Goal: Communication & Community: Answer question/provide support

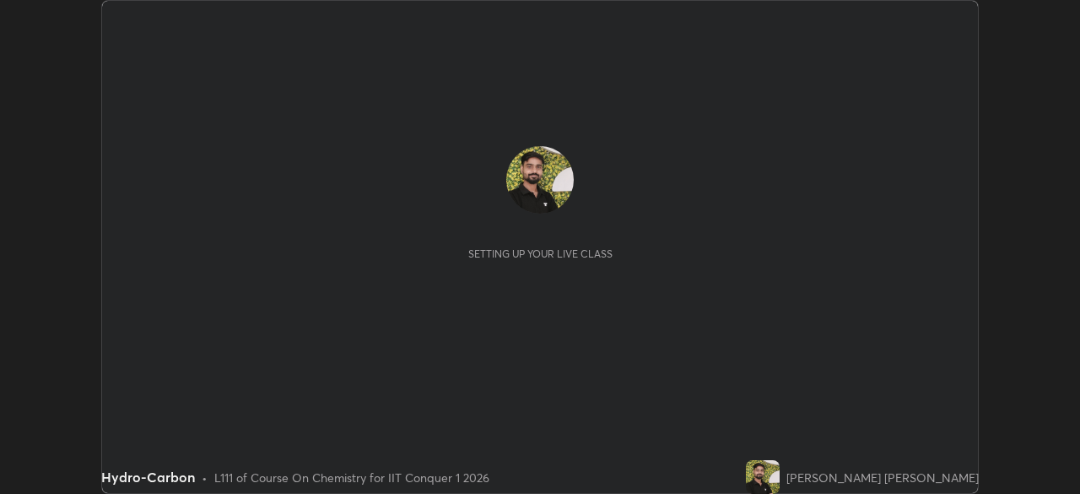
scroll to position [494, 1079]
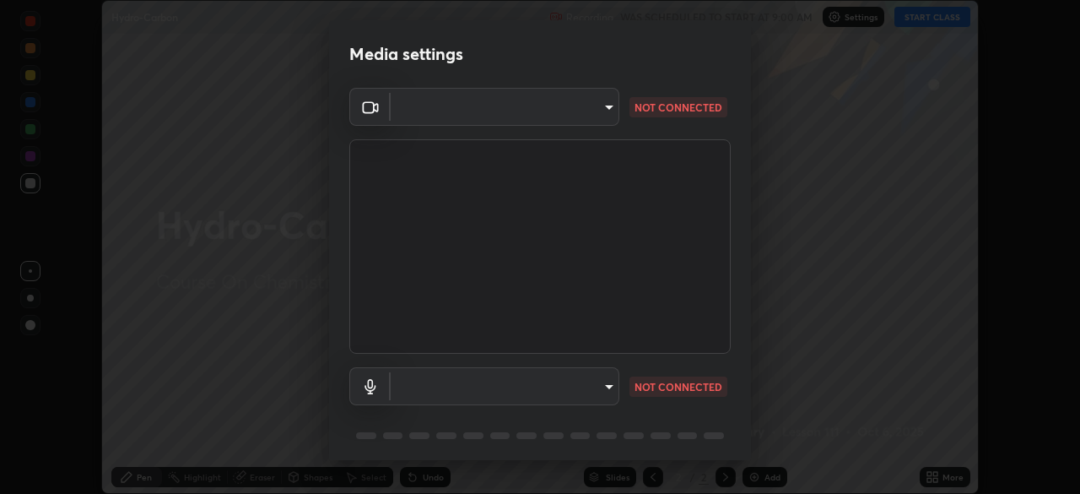
type input "9c5db0e3d6bf80210af106929d999d9f929c5ea5bbb961195660b7f823e2c793"
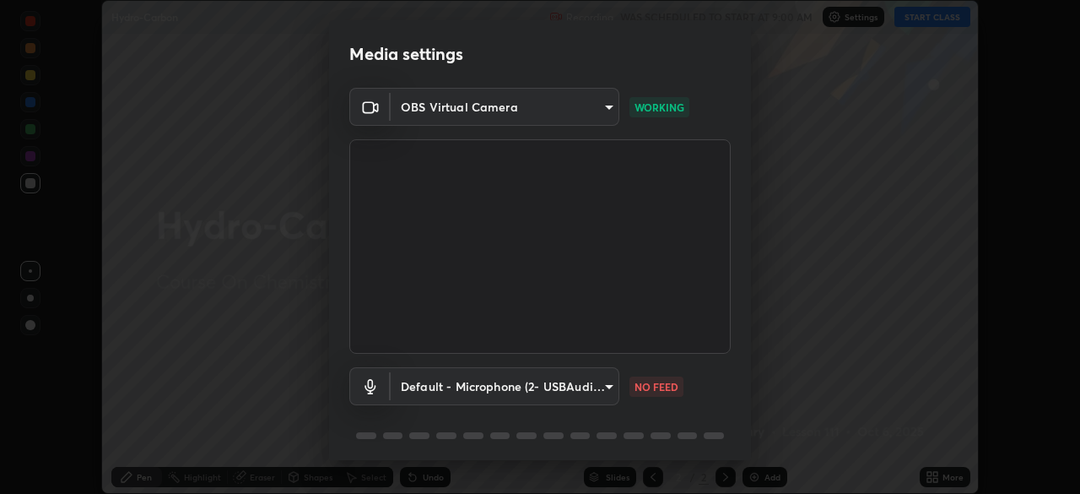
click at [561, 385] on body "Erase all Hydro-Carbon Recording WAS SCHEDULED TO START AT 9:00 AM Settings STA…" at bounding box center [540, 247] width 1080 height 494
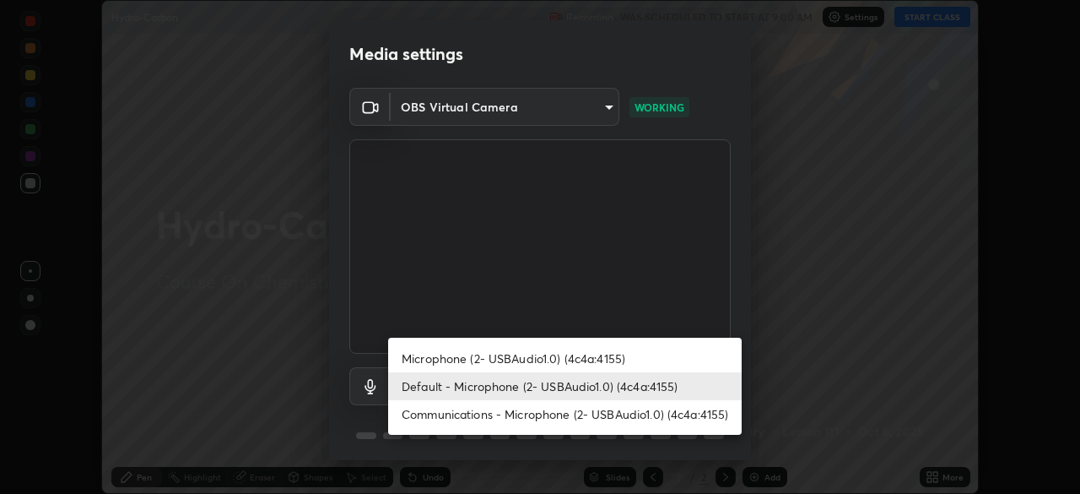
click at [542, 418] on li "Communications - Microphone (2- USBAudio1.0) (4c4a:4155)" at bounding box center [565, 414] width 354 height 28
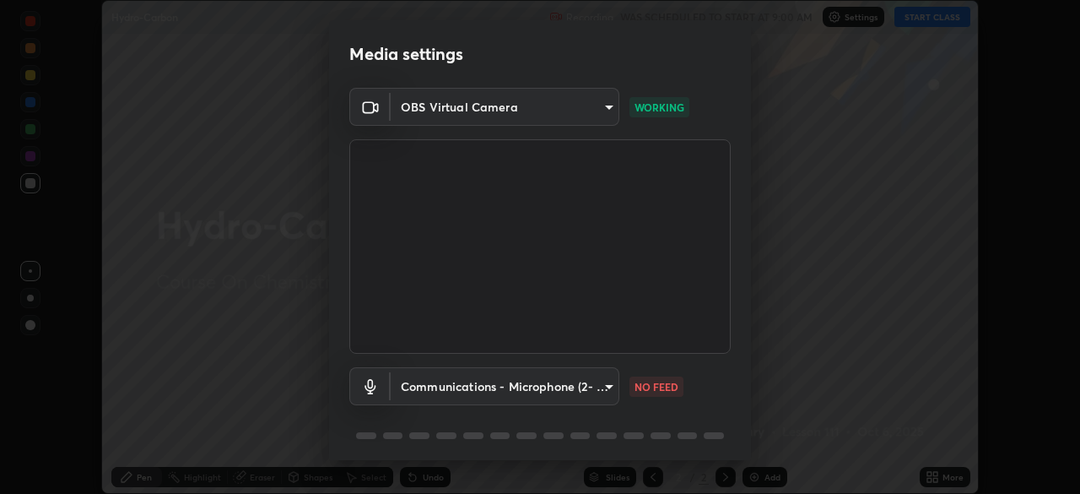
type input "communications"
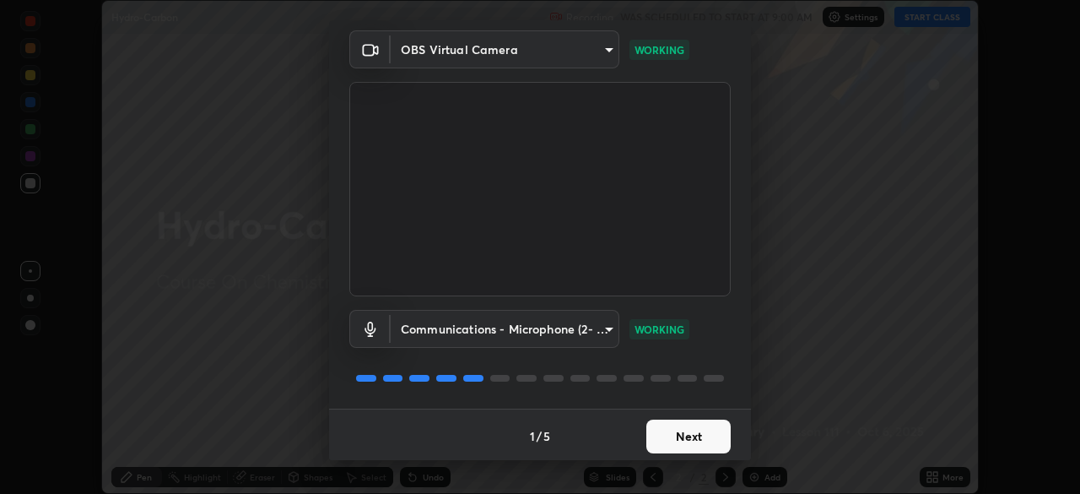
scroll to position [60, 0]
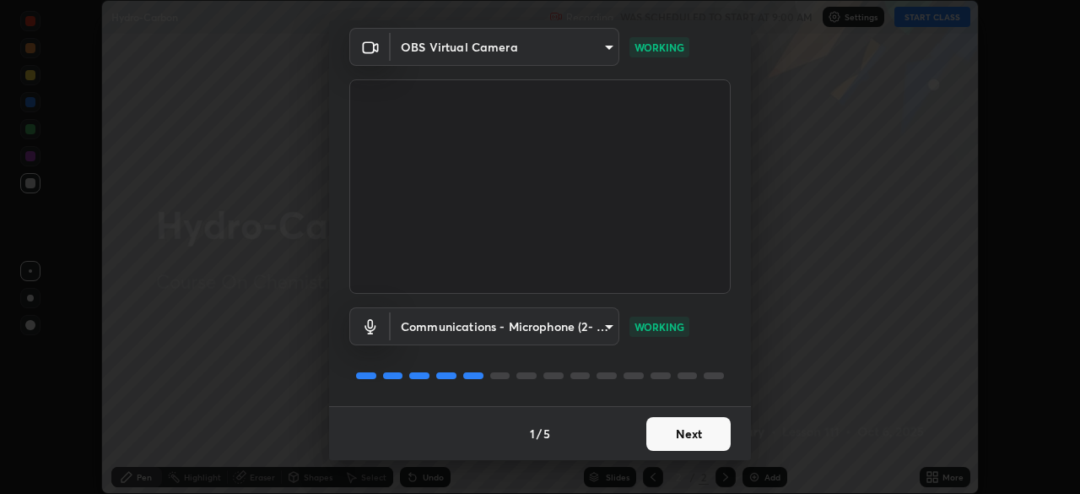
click at [682, 433] on button "Next" at bounding box center [688, 434] width 84 height 34
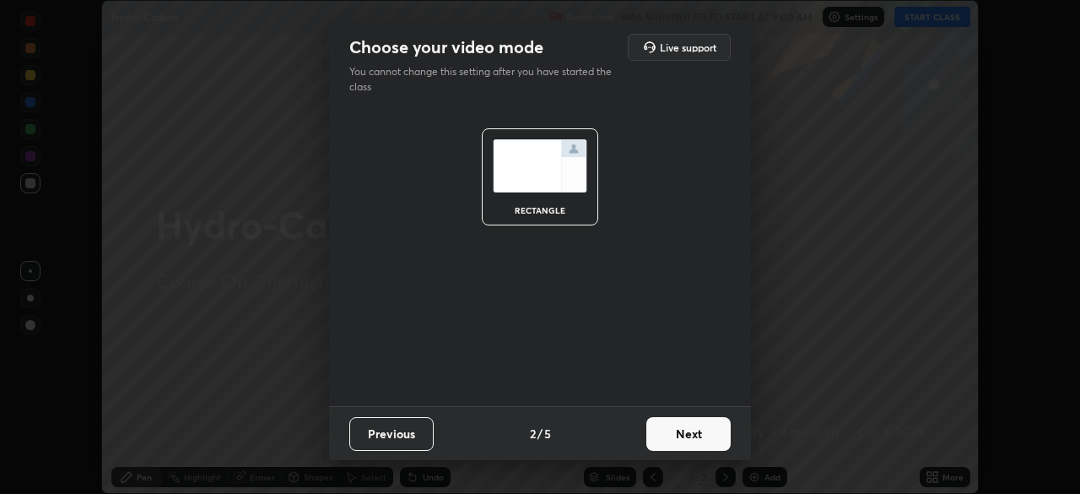
scroll to position [0, 0]
click at [694, 435] on button "Next" at bounding box center [688, 434] width 84 height 34
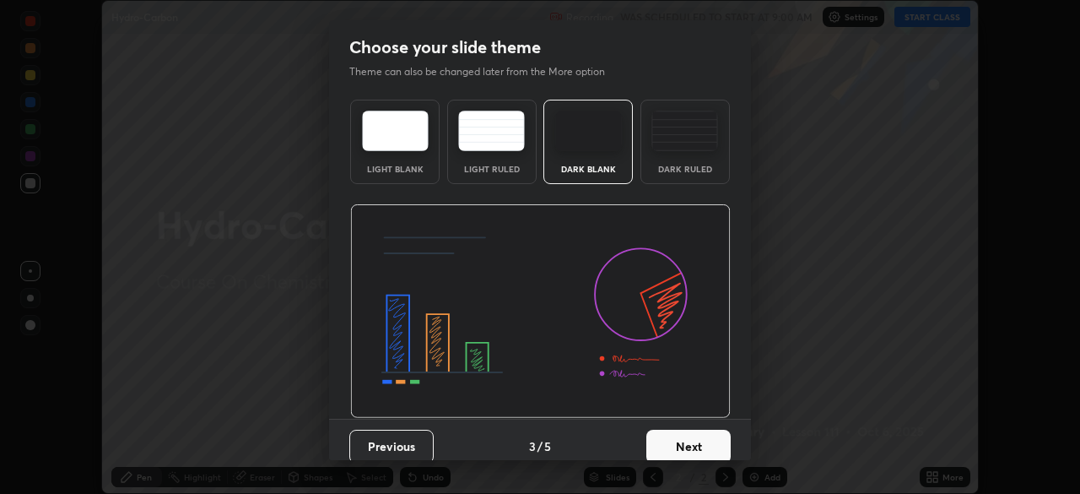
click at [703, 441] on button "Next" at bounding box center [688, 447] width 84 height 34
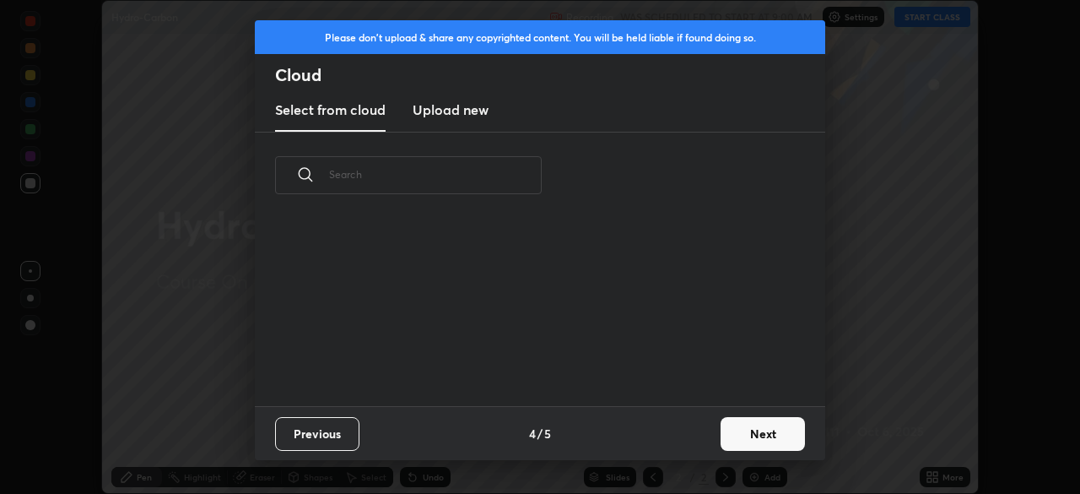
click at [734, 435] on button "Next" at bounding box center [763, 434] width 84 height 34
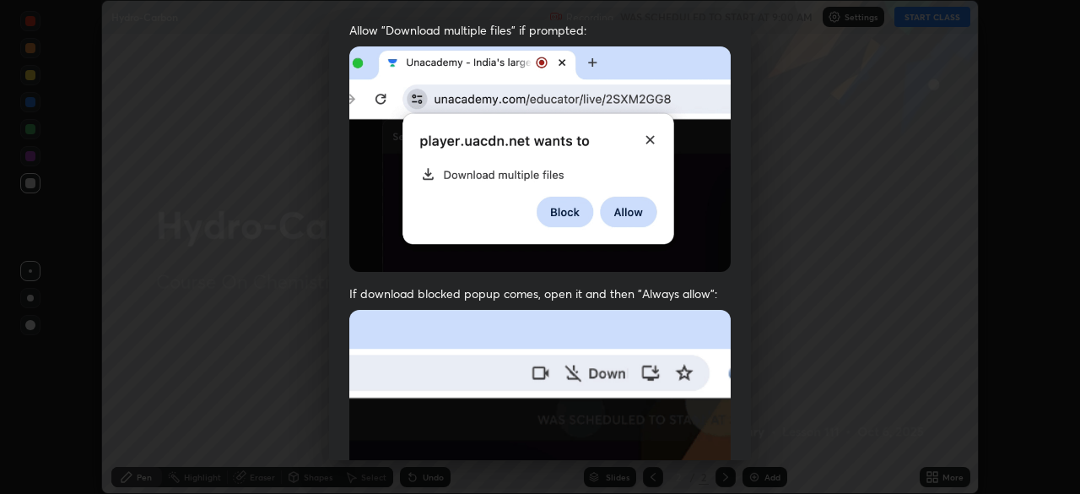
scroll to position [404, 0]
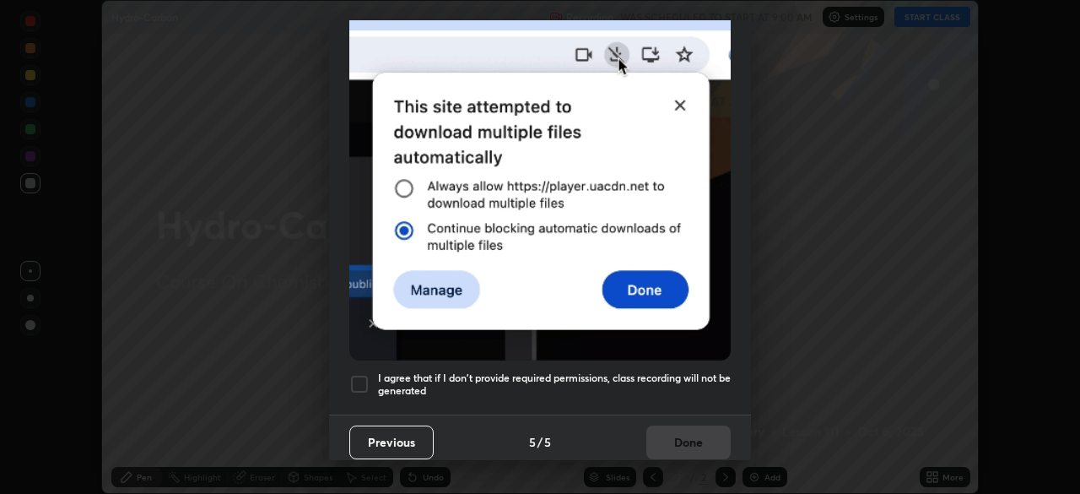
click at [360, 374] on div at bounding box center [359, 384] width 20 height 20
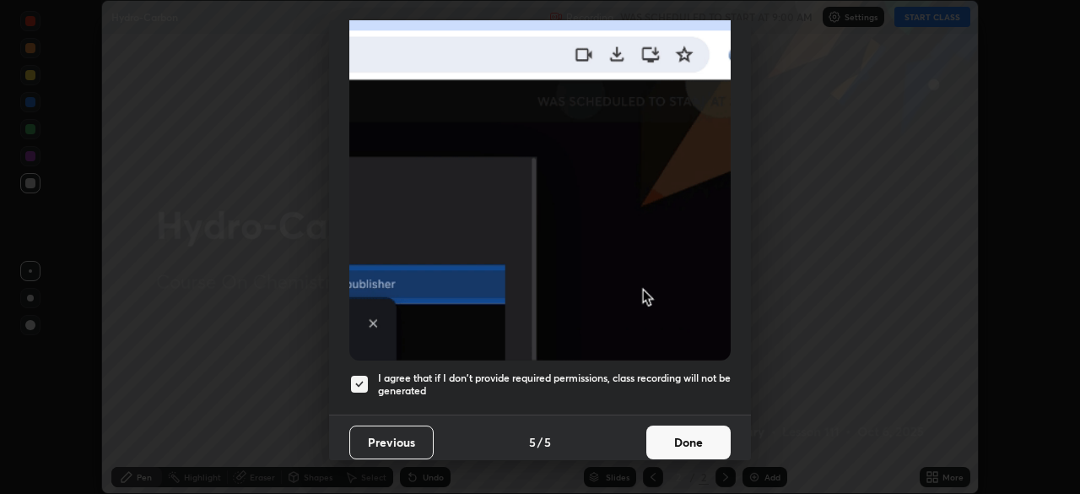
click at [684, 435] on button "Done" at bounding box center [688, 442] width 84 height 34
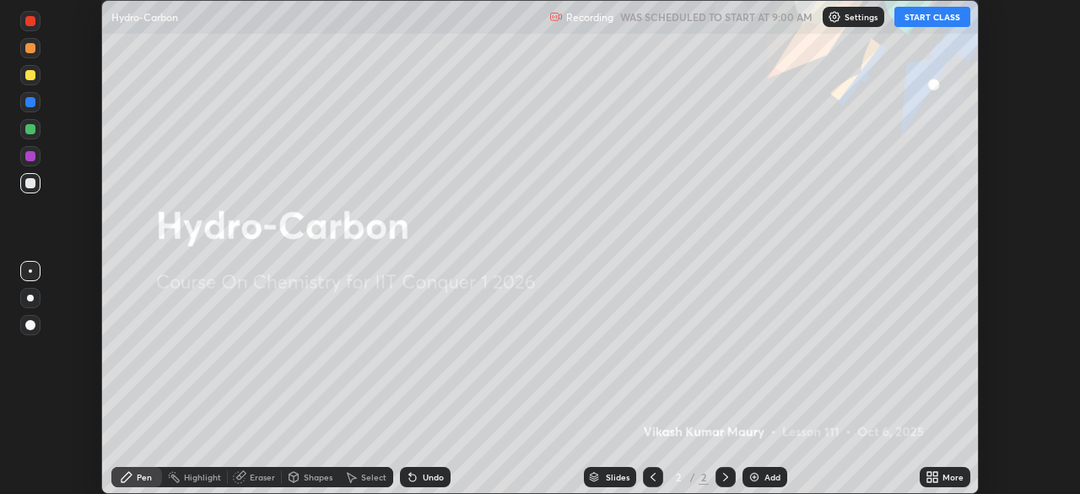
click at [853, 17] on p "Settings" at bounding box center [861, 17] width 33 height 8
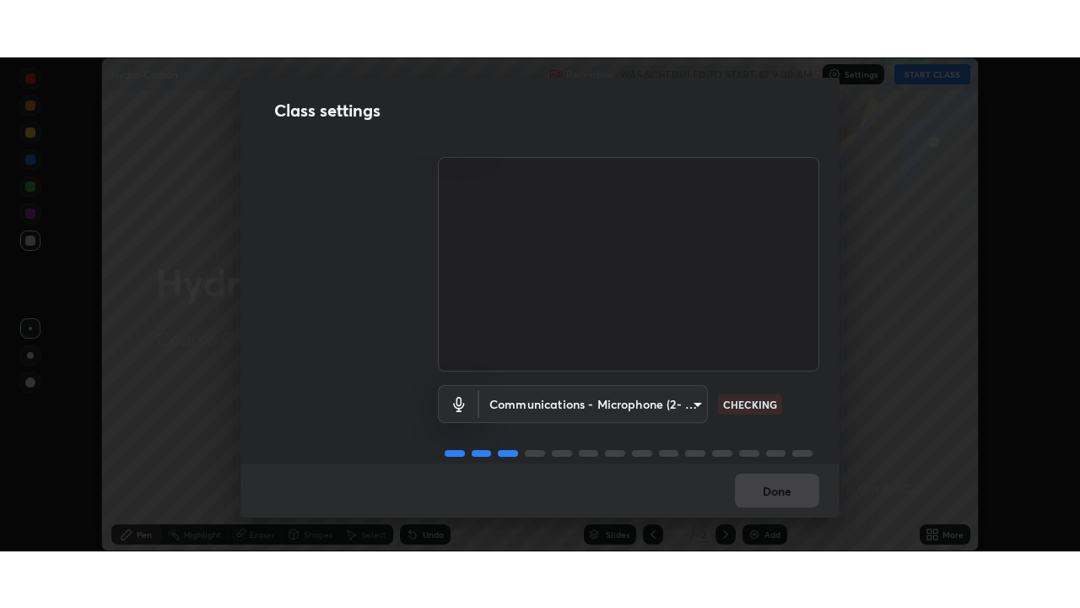
scroll to position [77, 0]
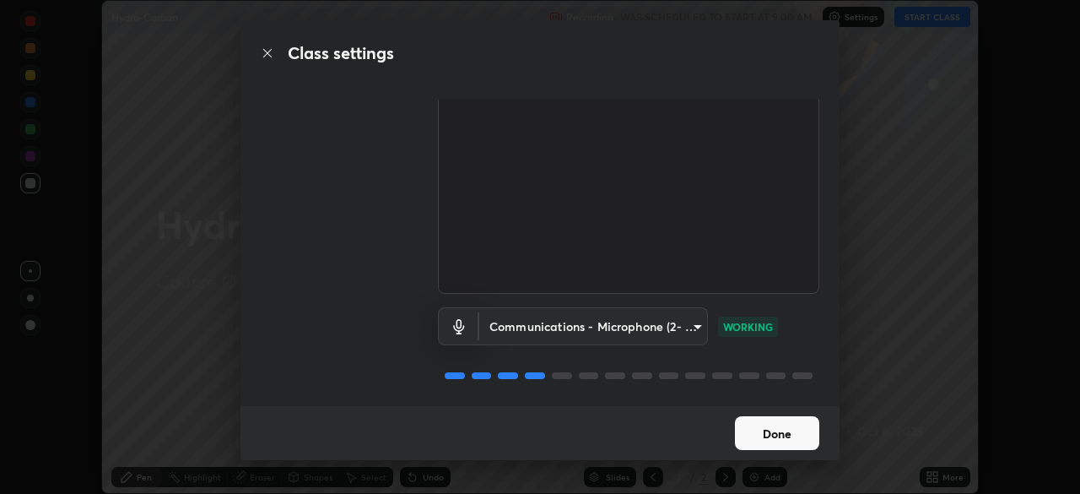
click at [761, 438] on button "Done" at bounding box center [777, 433] width 84 height 34
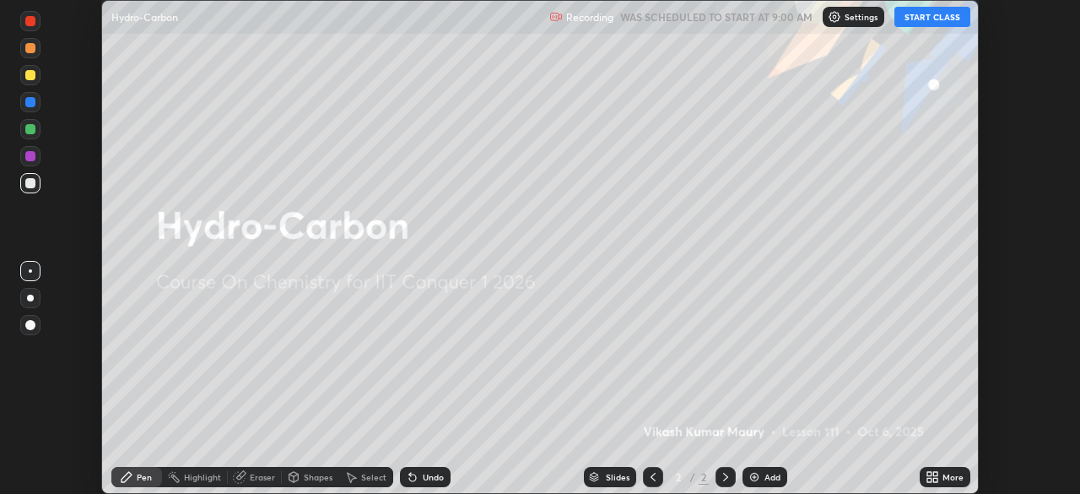
click at [944, 486] on div "More" at bounding box center [945, 477] width 51 height 20
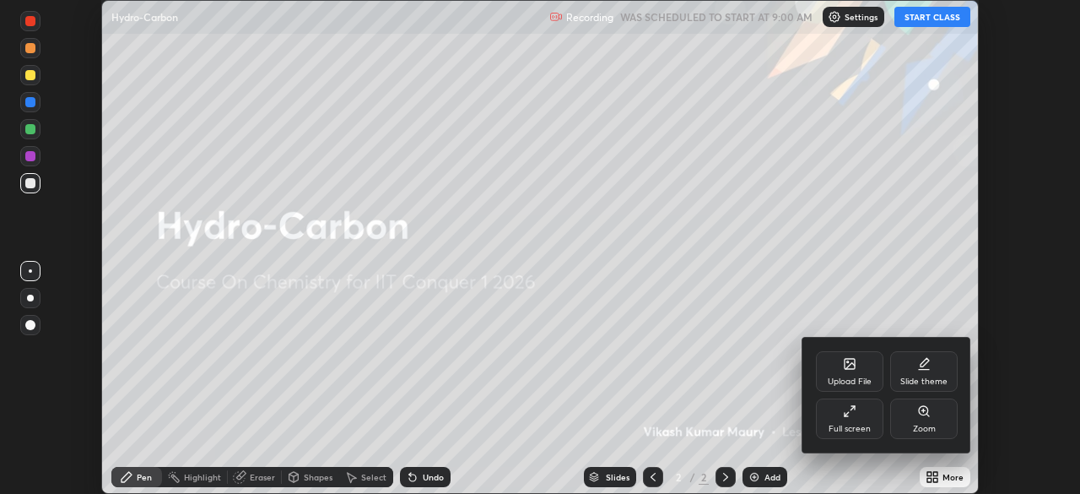
click at [843, 421] on div "Full screen" at bounding box center [850, 418] width 68 height 41
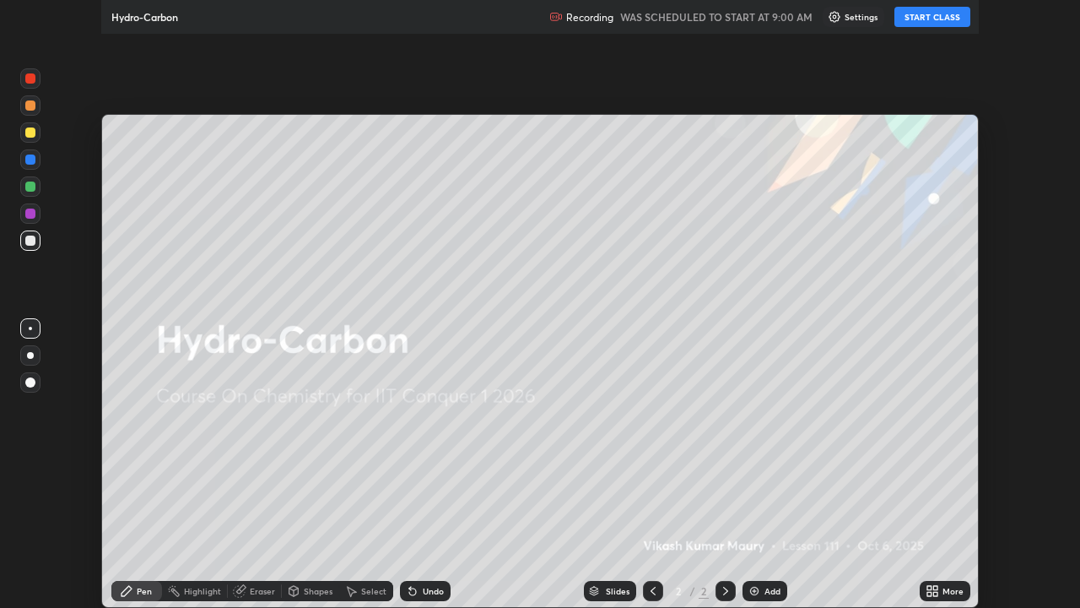
scroll to position [608, 1080]
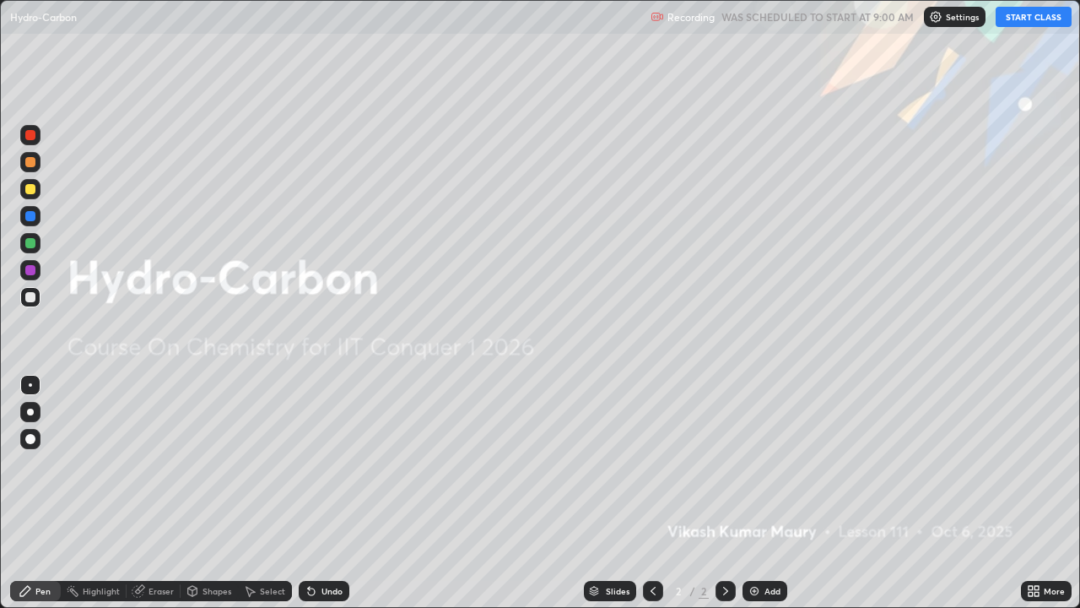
click at [1018, 19] on button "START CLASS" at bounding box center [1034, 17] width 76 height 20
click at [754, 493] on img at bounding box center [755, 591] width 14 height 14
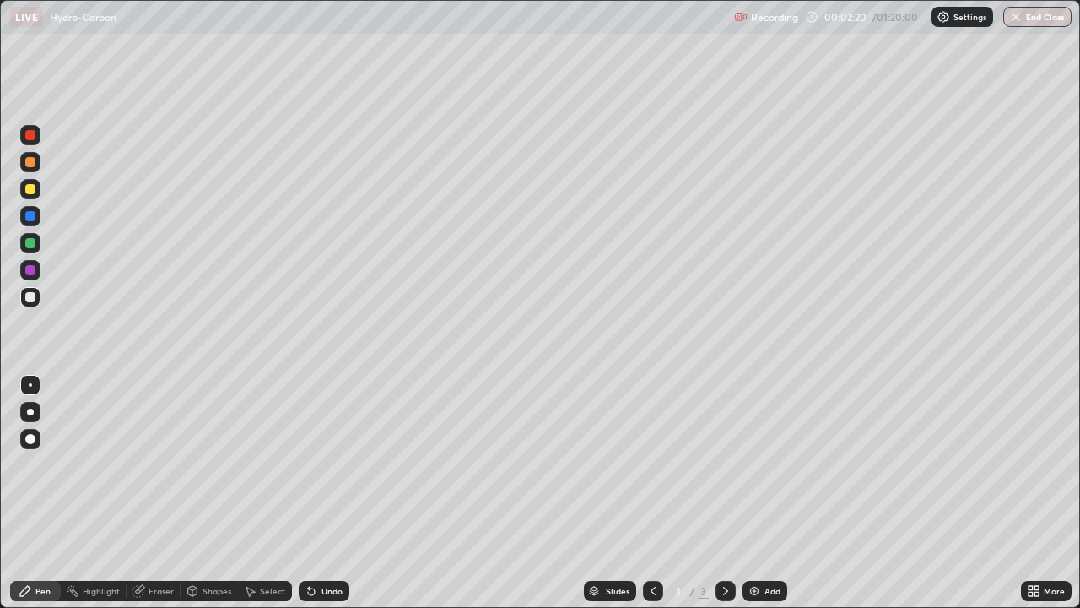
click at [765, 493] on div "Add" at bounding box center [773, 591] width 16 height 8
click at [768, 493] on div "Add" at bounding box center [765, 591] width 45 height 20
click at [766, 493] on div "Add" at bounding box center [773, 591] width 16 height 8
click at [761, 493] on div "Add" at bounding box center [765, 591] width 45 height 20
click at [757, 493] on img at bounding box center [755, 591] width 14 height 14
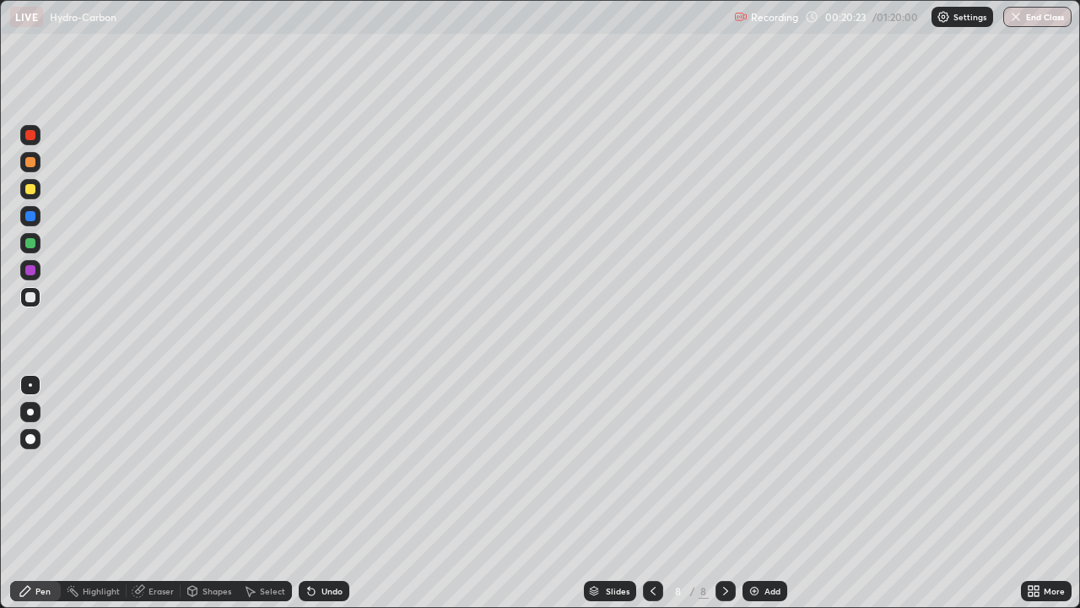
click at [160, 493] on div "Eraser" at bounding box center [161, 591] width 25 height 8
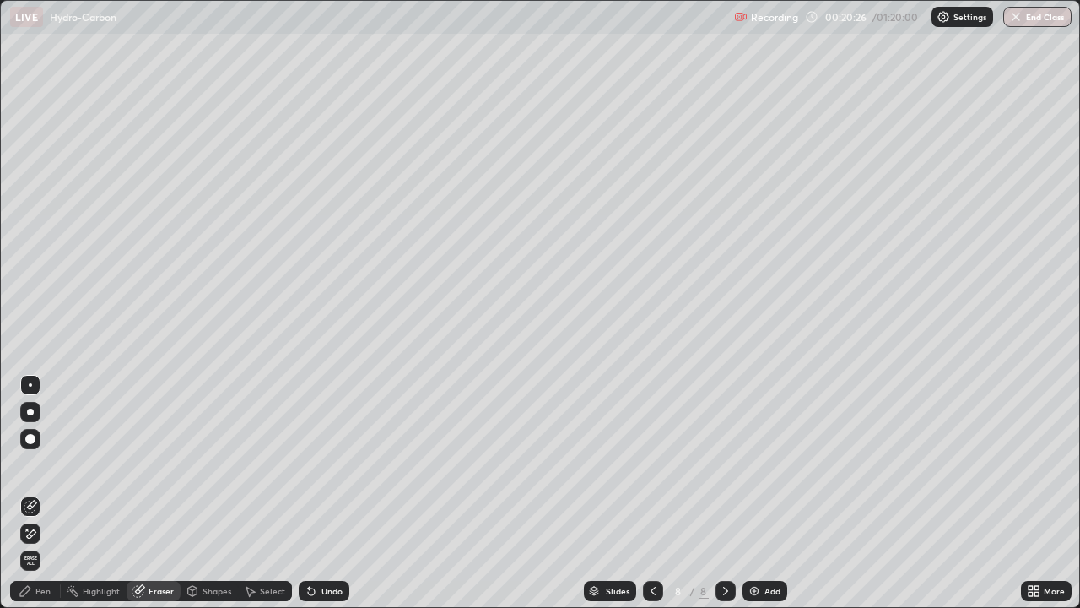
click at [37, 493] on div "Pen" at bounding box center [42, 591] width 15 height 8
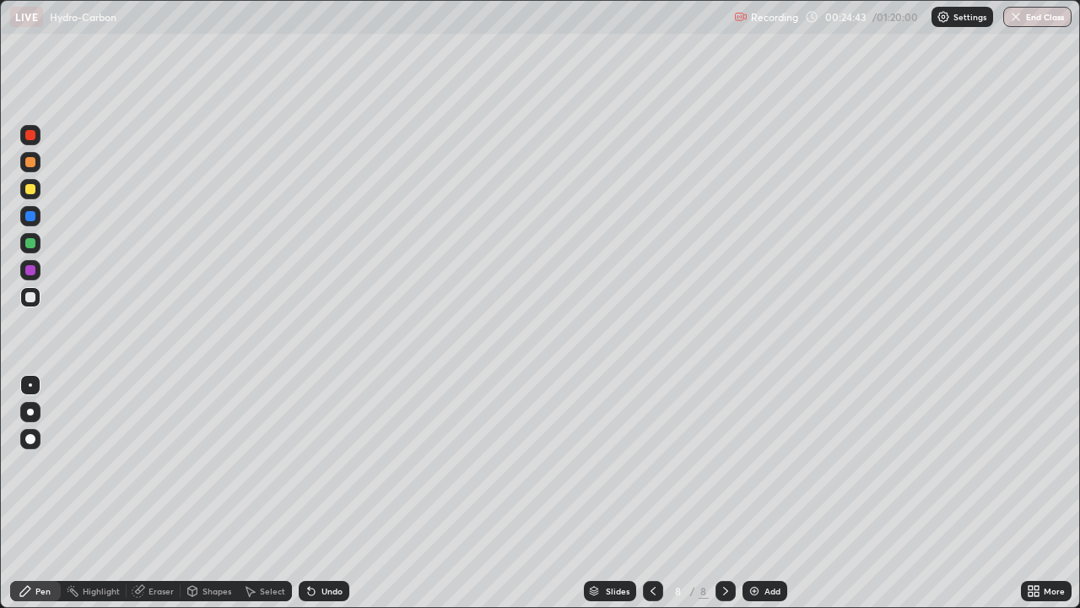
click at [765, 493] on div "Add" at bounding box center [765, 591] width 45 height 20
click at [765, 493] on div "Add" at bounding box center [773, 591] width 16 height 8
click at [149, 493] on div "Eraser" at bounding box center [161, 591] width 25 height 8
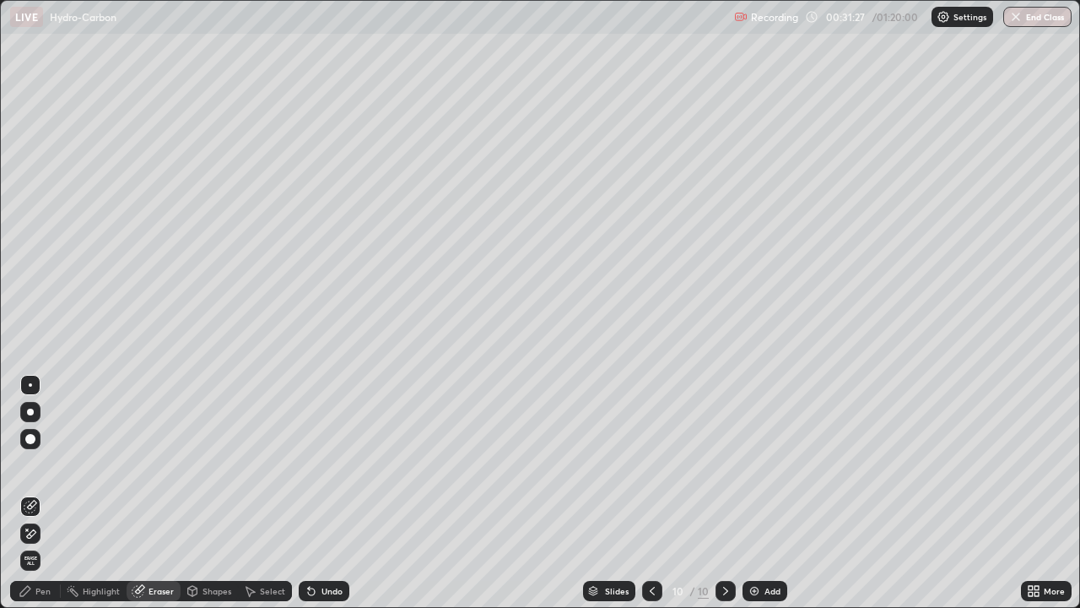
click at [41, 493] on div "Pen" at bounding box center [35, 591] width 51 height 20
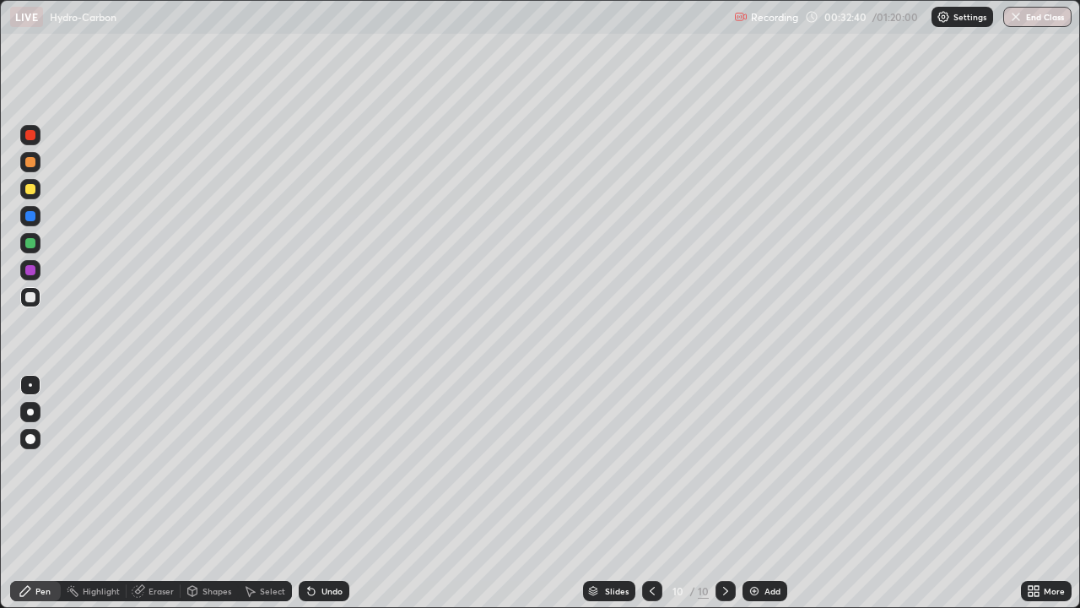
click at [149, 493] on div "Eraser" at bounding box center [154, 591] width 54 height 20
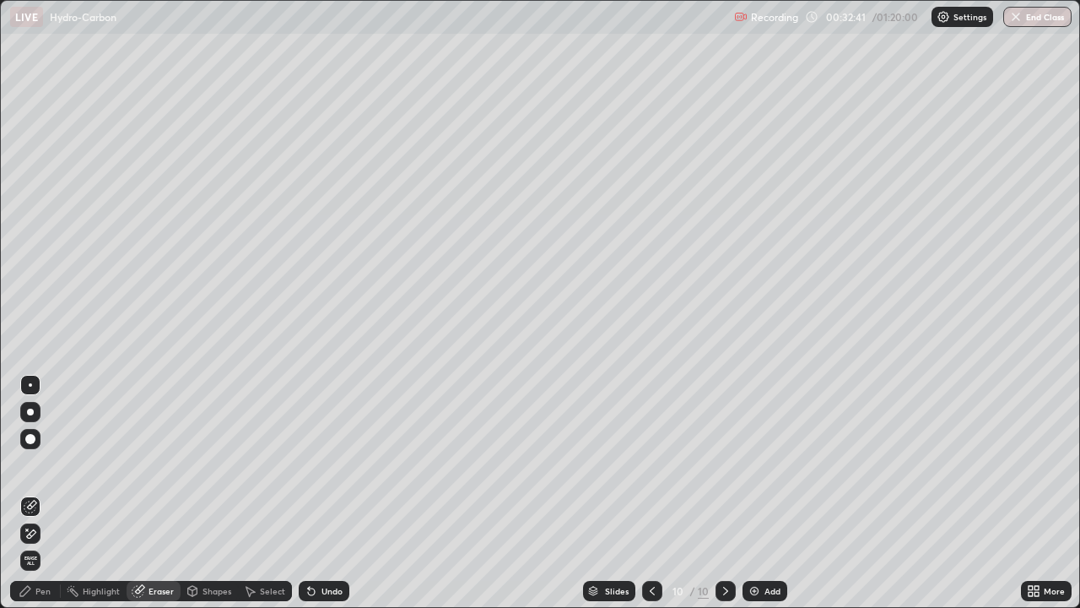
click at [25, 493] on icon at bounding box center [31, 534] width 14 height 14
click at [41, 493] on div "Pen" at bounding box center [42, 591] width 15 height 8
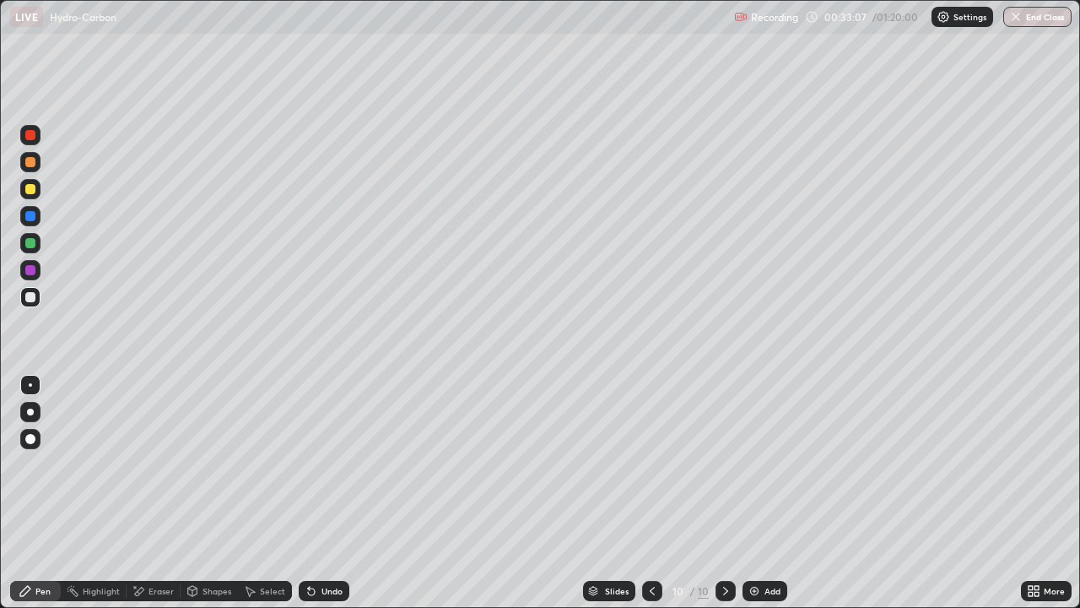
click at [149, 493] on div "Eraser" at bounding box center [161, 591] width 25 height 8
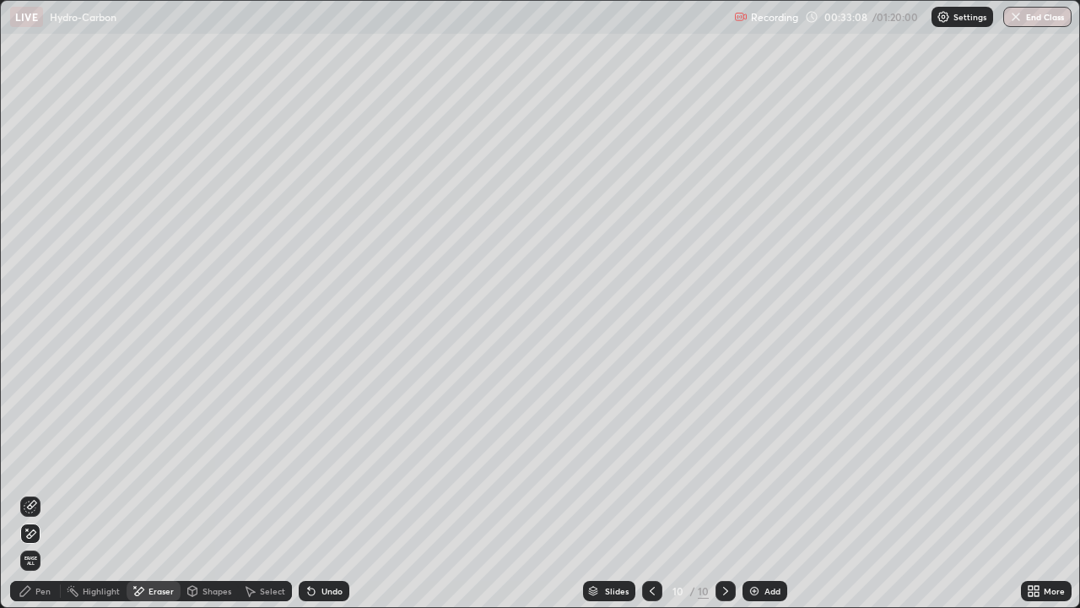
click at [35, 493] on div "Pen" at bounding box center [42, 591] width 15 height 8
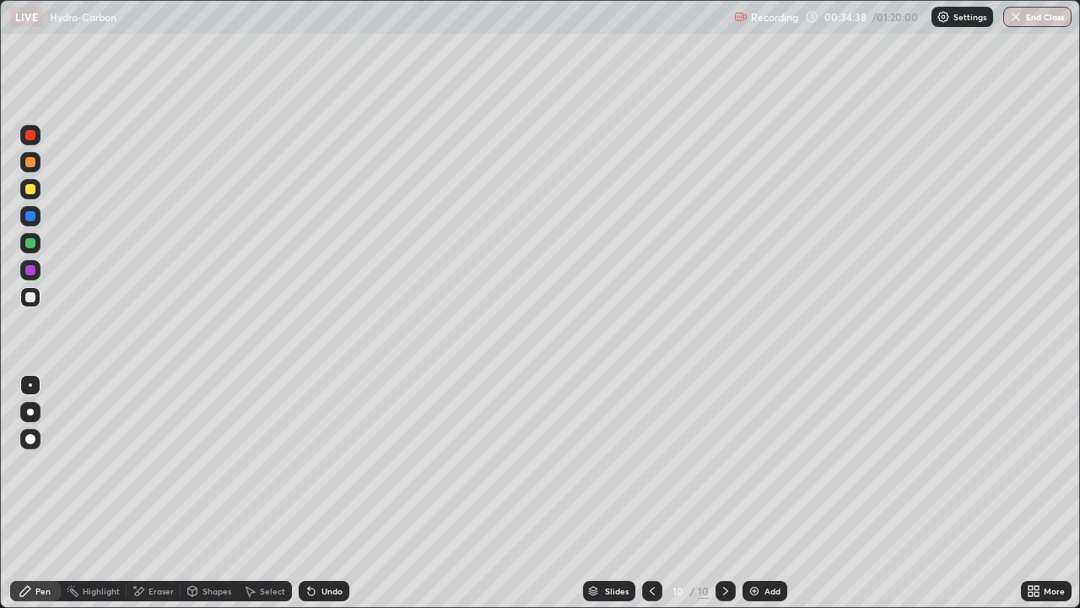
click at [759, 493] on div "Add" at bounding box center [765, 591] width 45 height 20
click at [160, 493] on div "Eraser" at bounding box center [154, 591] width 54 height 20
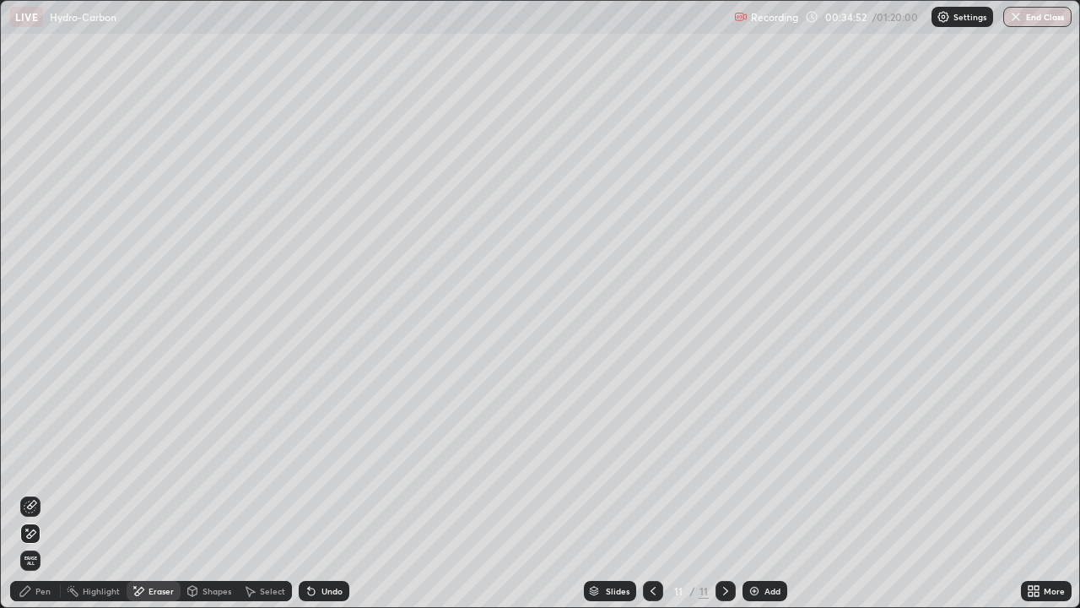
click at [38, 493] on div "Pen" at bounding box center [35, 591] width 51 height 20
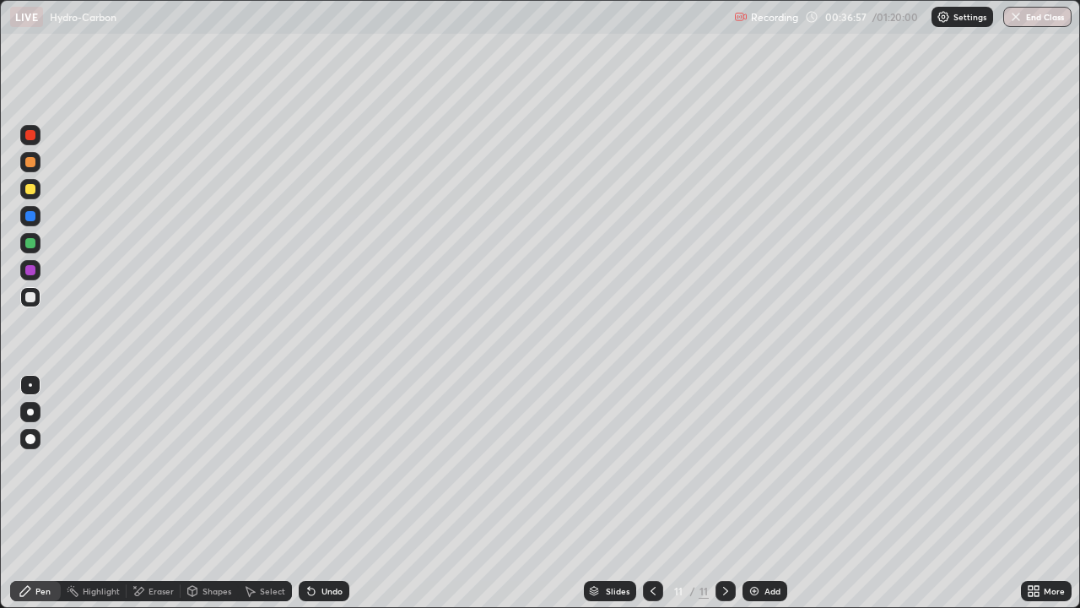
click at [158, 493] on div "Eraser" at bounding box center [161, 591] width 25 height 8
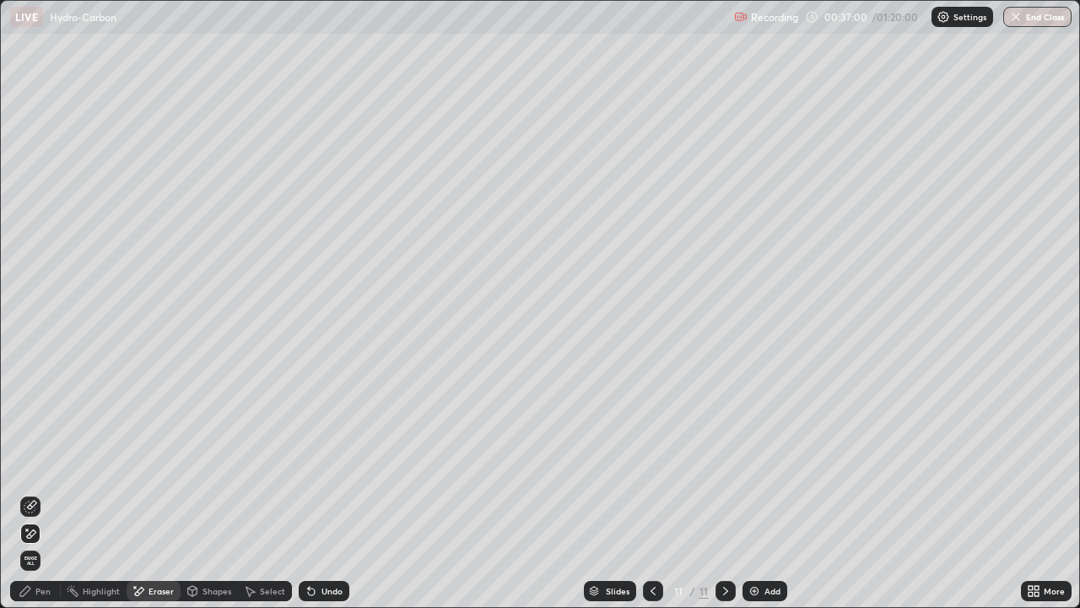
click at [651, 493] on icon at bounding box center [653, 591] width 5 height 8
click at [35, 493] on div "Pen" at bounding box center [35, 591] width 51 height 20
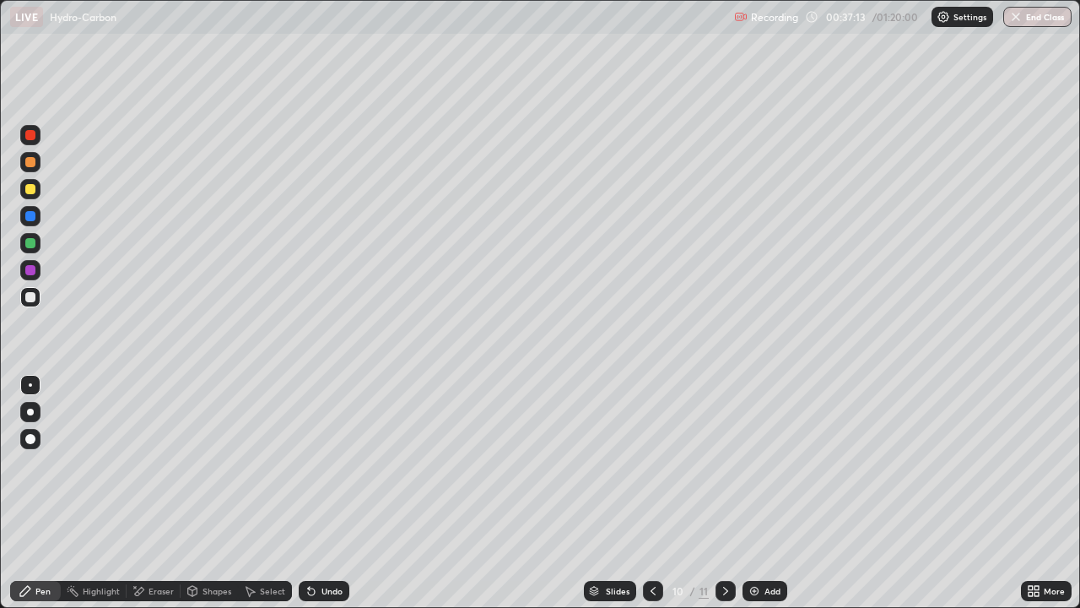
click at [758, 493] on img at bounding box center [755, 591] width 14 height 14
click at [154, 493] on div "Eraser" at bounding box center [161, 591] width 25 height 8
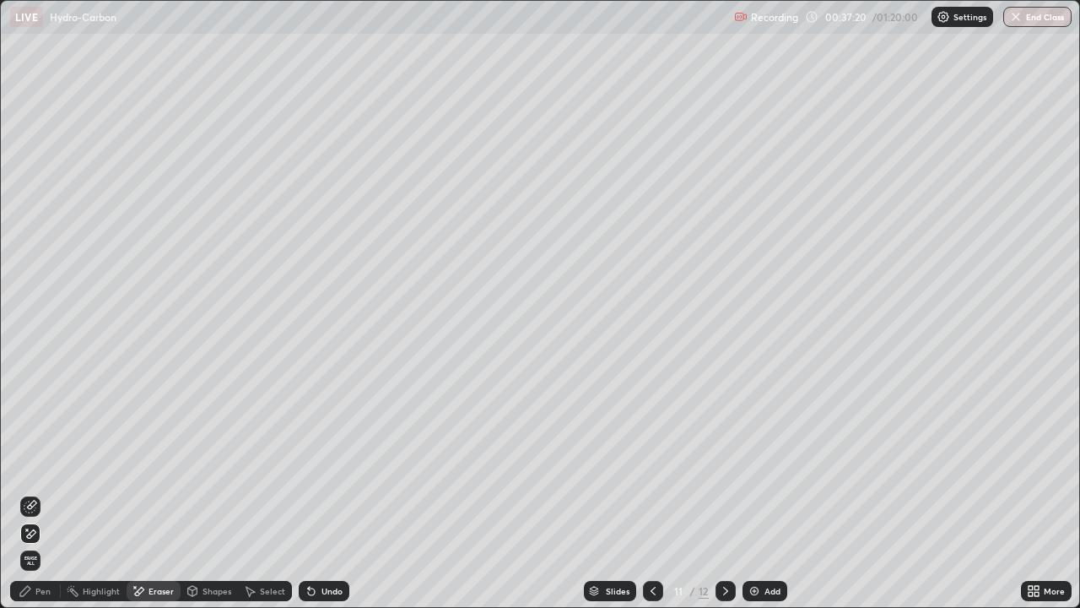
click at [43, 493] on div "Pen" at bounding box center [42, 591] width 15 height 8
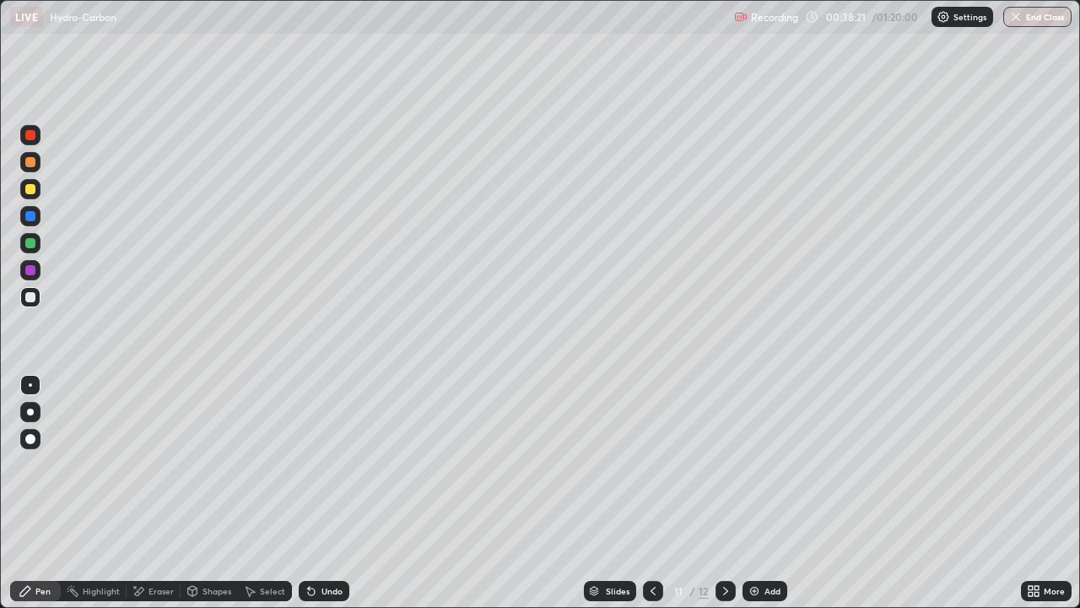
click at [652, 493] on icon at bounding box center [653, 591] width 14 height 14
click at [157, 493] on div "Eraser" at bounding box center [161, 591] width 25 height 8
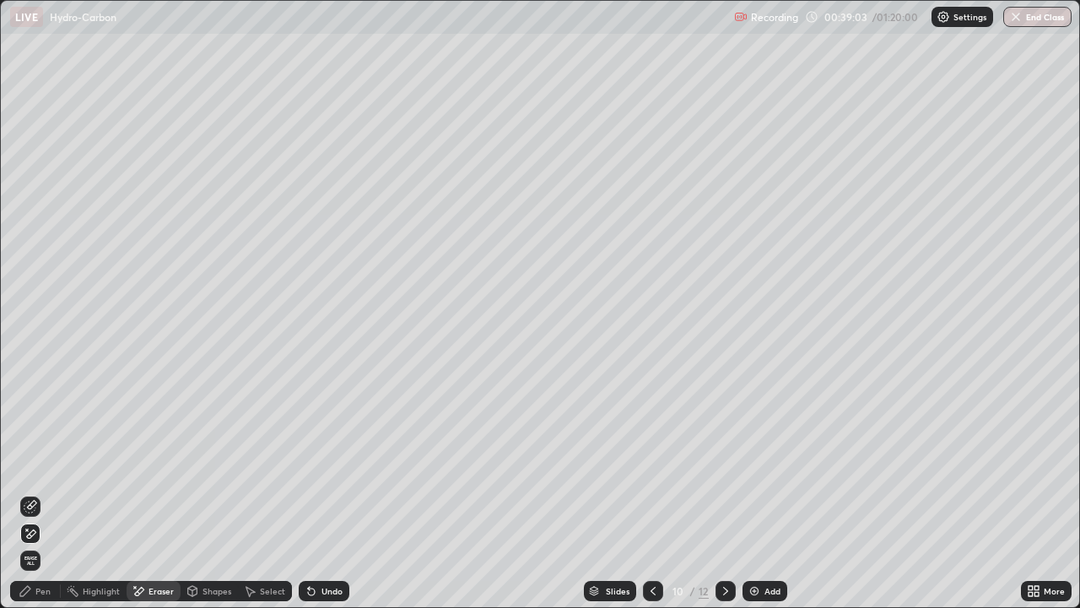
click at [35, 493] on div "Pen" at bounding box center [35, 591] width 51 height 20
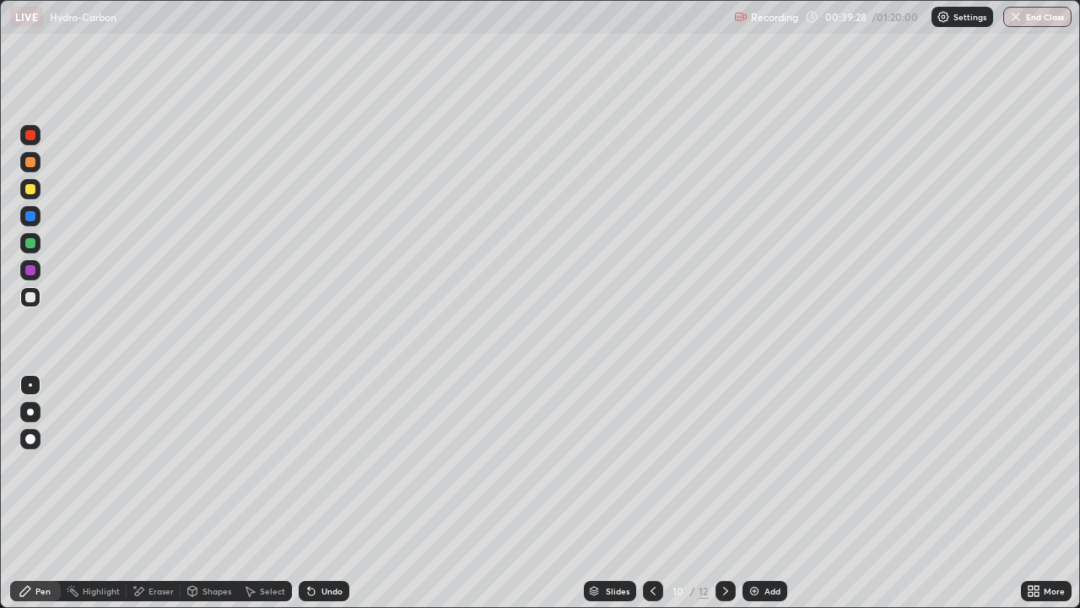
click at [650, 493] on icon at bounding box center [653, 591] width 14 height 14
click at [724, 493] on icon at bounding box center [726, 591] width 14 height 14
click at [652, 493] on icon at bounding box center [653, 591] width 14 height 14
click at [723, 493] on icon at bounding box center [726, 591] width 14 height 14
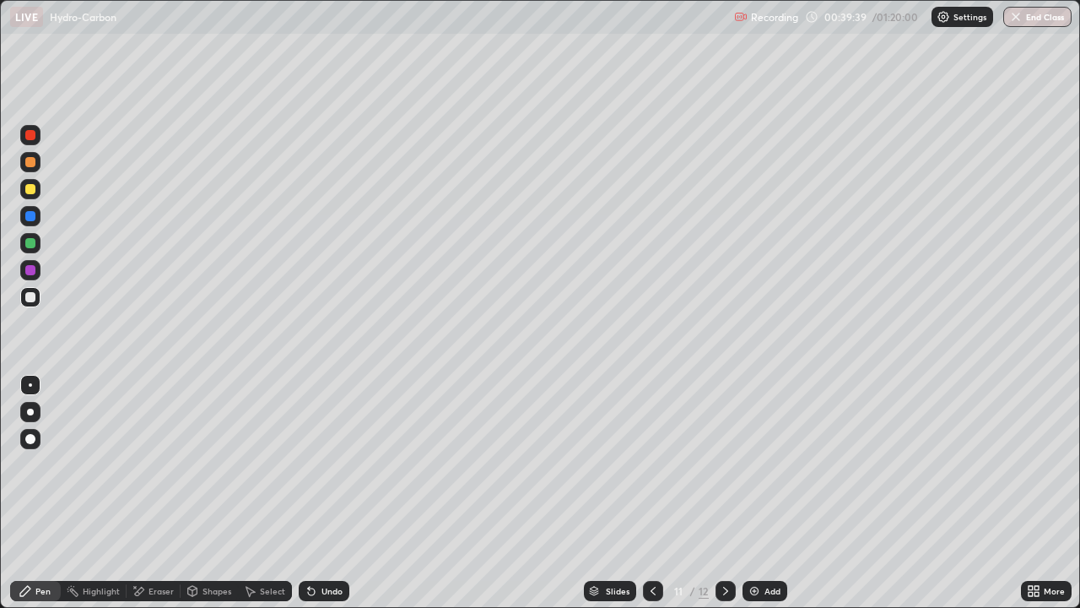
click at [726, 493] on div at bounding box center [726, 591] width 20 height 34
click at [150, 493] on div "Eraser" at bounding box center [161, 591] width 25 height 8
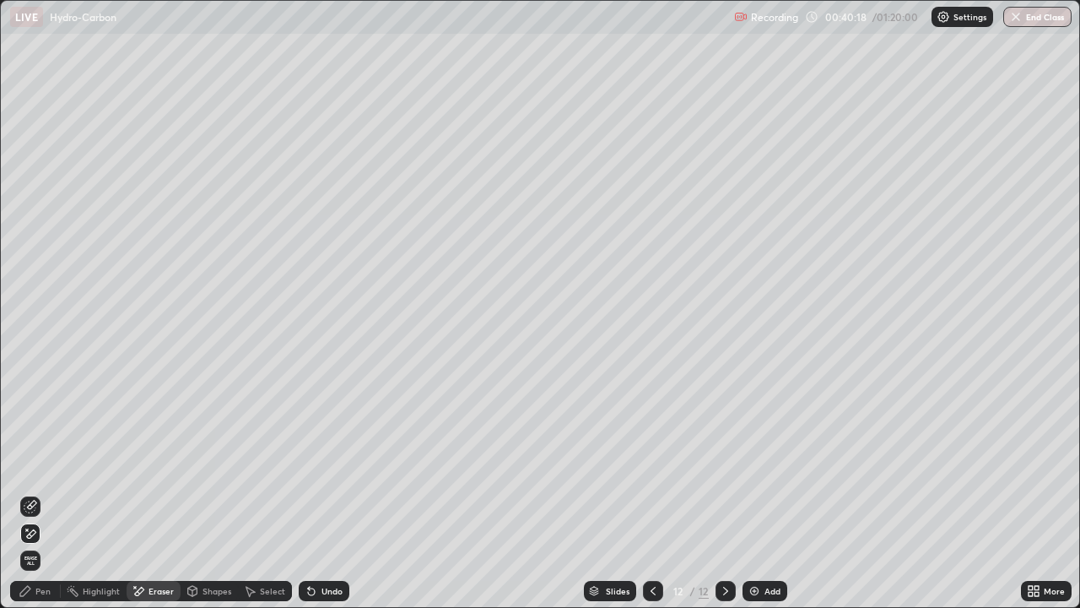
click at [36, 493] on div "Pen" at bounding box center [35, 591] width 51 height 20
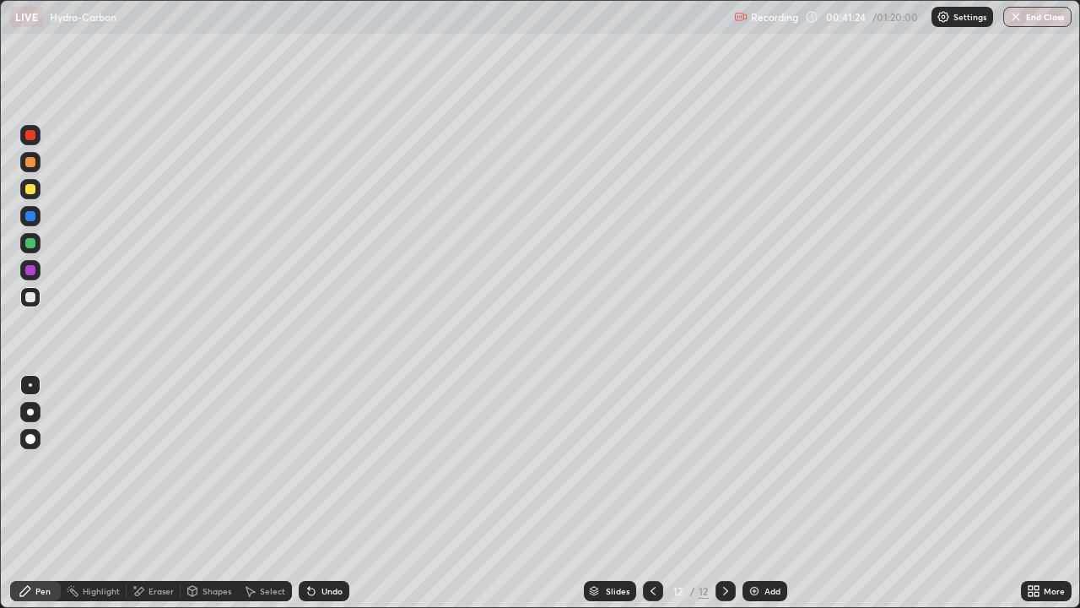
click at [149, 493] on div "Eraser" at bounding box center [154, 591] width 54 height 20
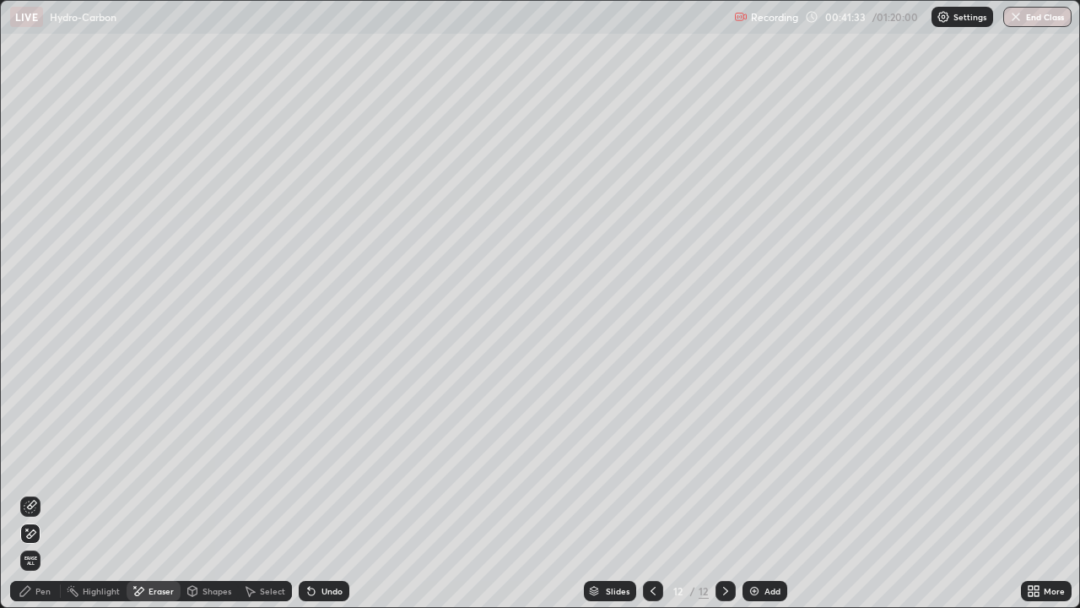
click at [34, 493] on div "Pen" at bounding box center [35, 591] width 51 height 20
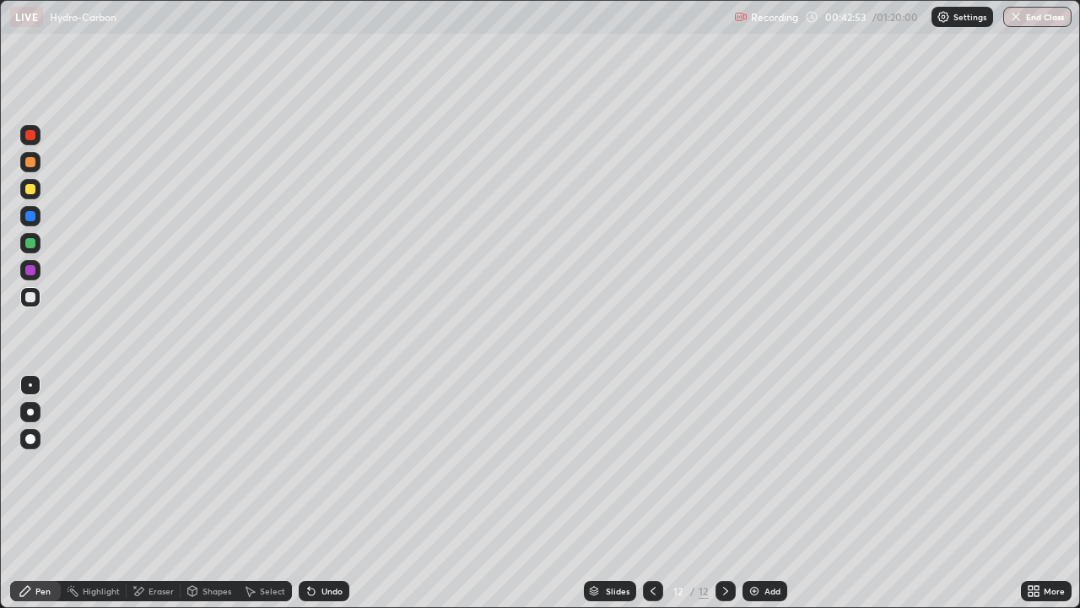
click at [153, 493] on div "Eraser" at bounding box center [161, 591] width 25 height 8
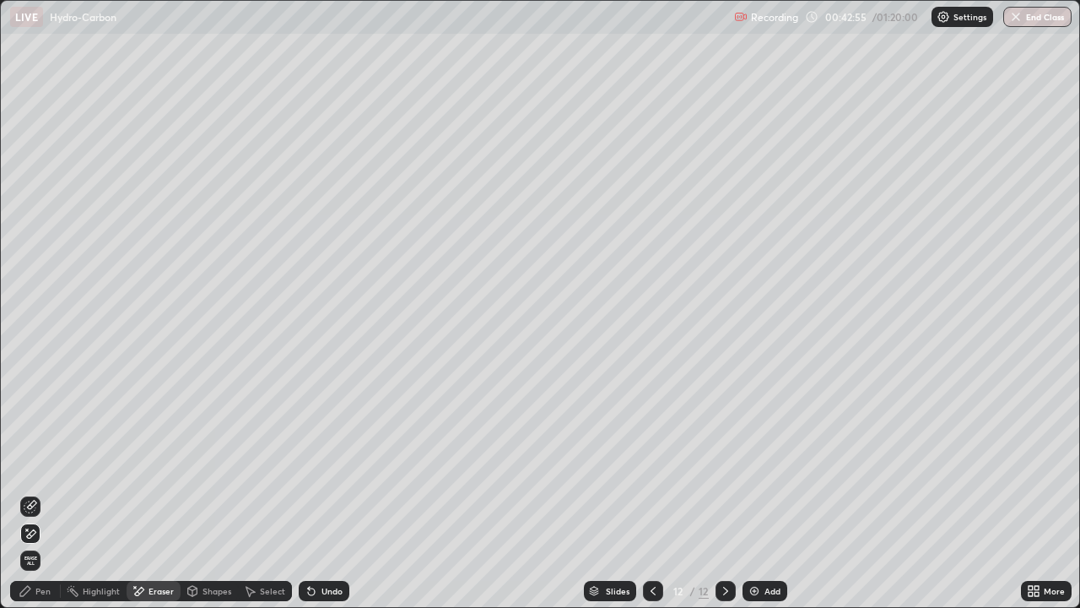
click at [41, 493] on div "Pen" at bounding box center [42, 591] width 15 height 8
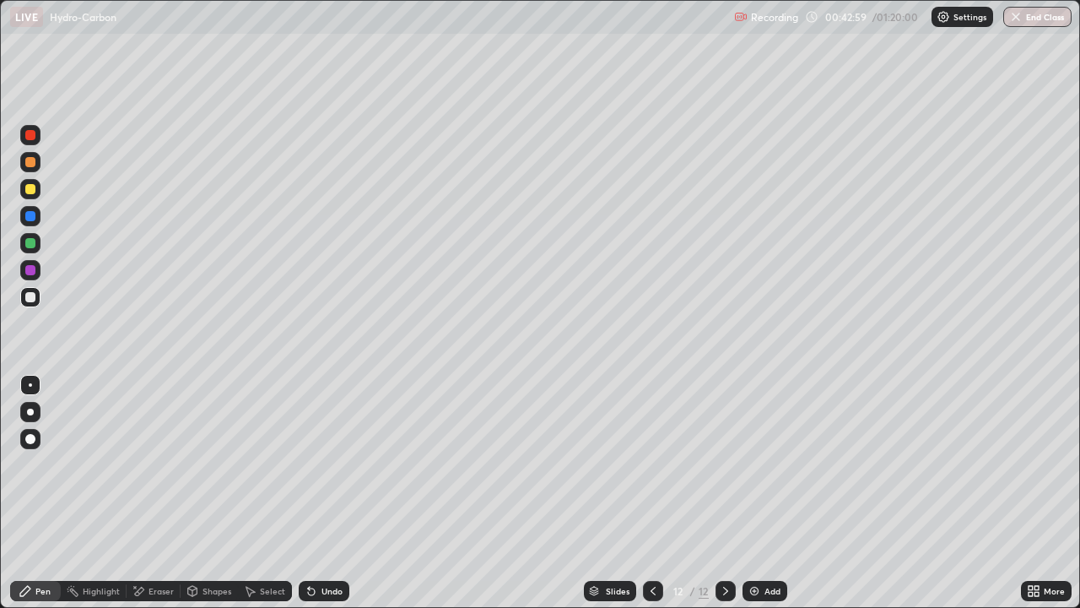
click at [151, 493] on div "Eraser" at bounding box center [154, 591] width 54 height 20
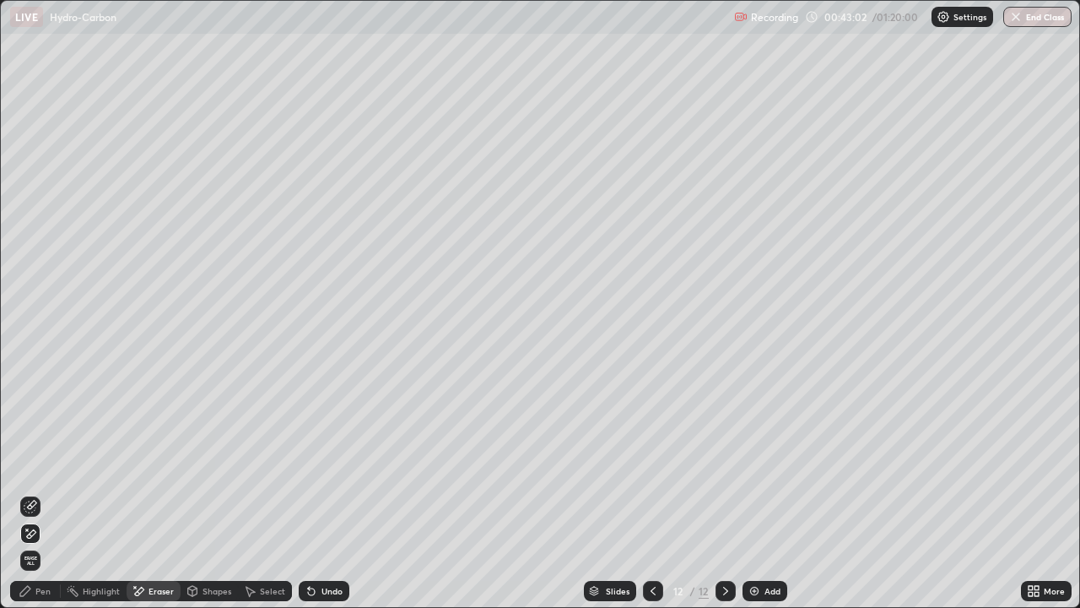
click at [45, 493] on div "Pen" at bounding box center [42, 591] width 15 height 8
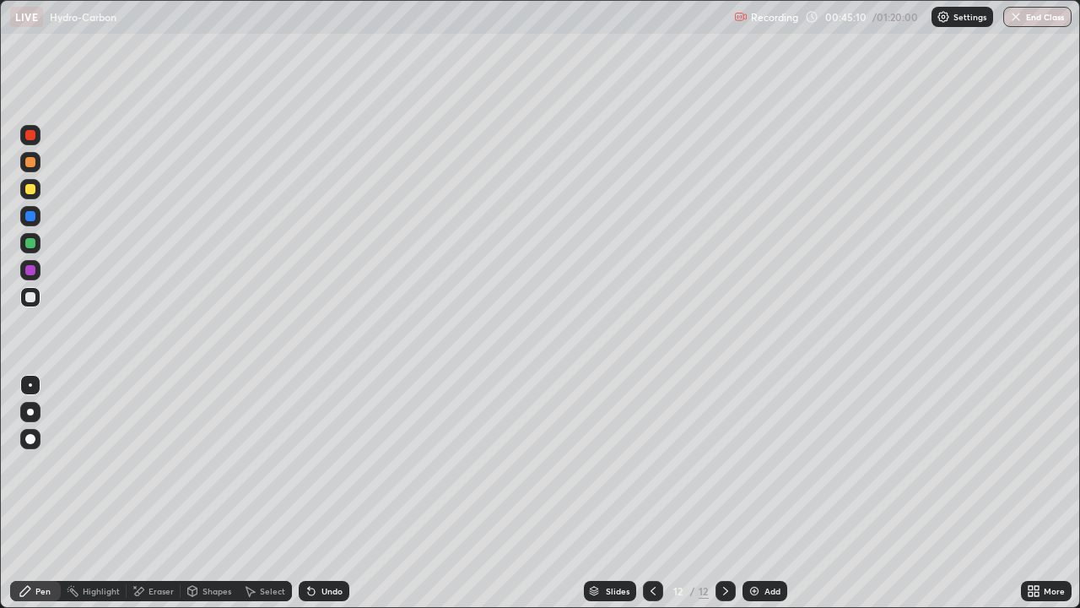
click at [767, 493] on div "Add" at bounding box center [773, 591] width 16 height 8
click at [654, 493] on div at bounding box center [653, 591] width 20 height 34
click at [771, 493] on div "Add" at bounding box center [765, 591] width 45 height 20
click at [149, 493] on div "Eraser" at bounding box center [154, 591] width 54 height 20
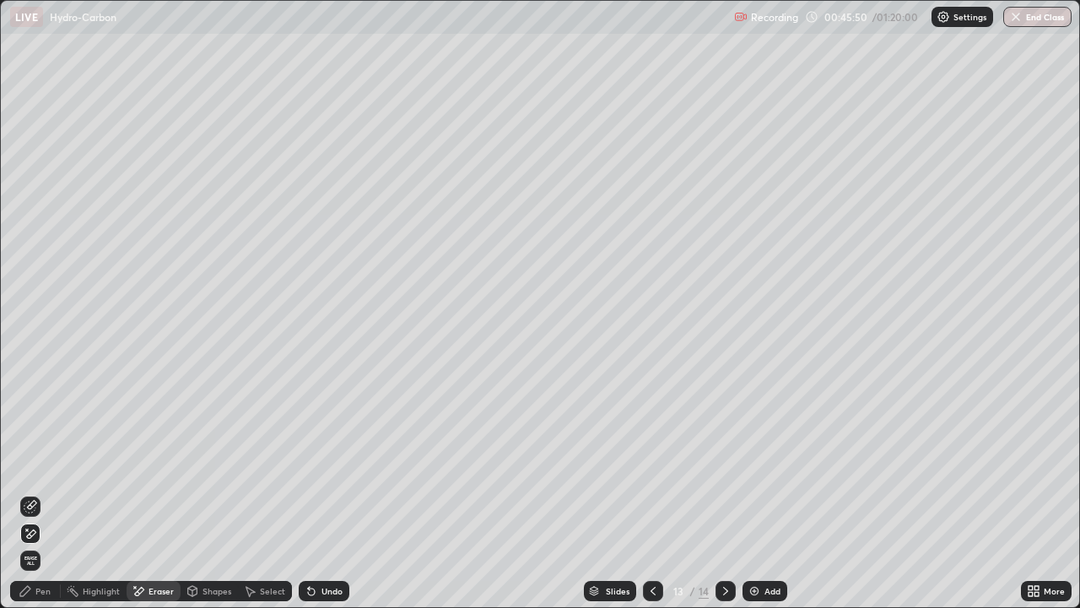
click at [32, 493] on div "Pen" at bounding box center [35, 591] width 51 height 20
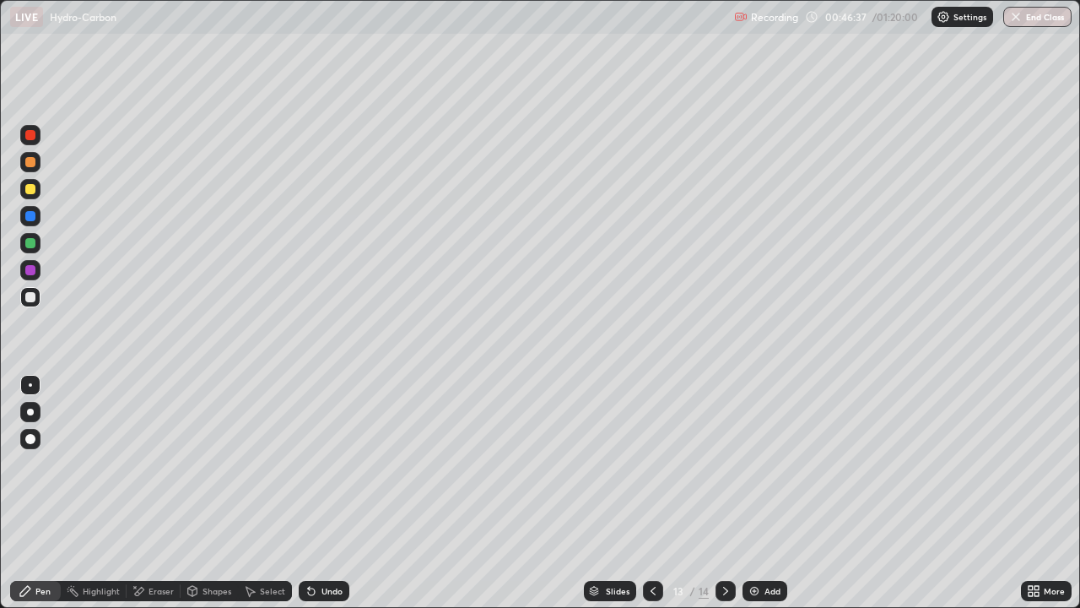
click at [765, 493] on div "Add" at bounding box center [773, 591] width 16 height 8
click at [47, 493] on div "Pen" at bounding box center [42, 591] width 15 height 8
click at [771, 493] on div "Add" at bounding box center [773, 591] width 16 height 8
click at [767, 493] on div "Add" at bounding box center [773, 591] width 16 height 8
click at [149, 493] on div "Eraser" at bounding box center [161, 591] width 25 height 8
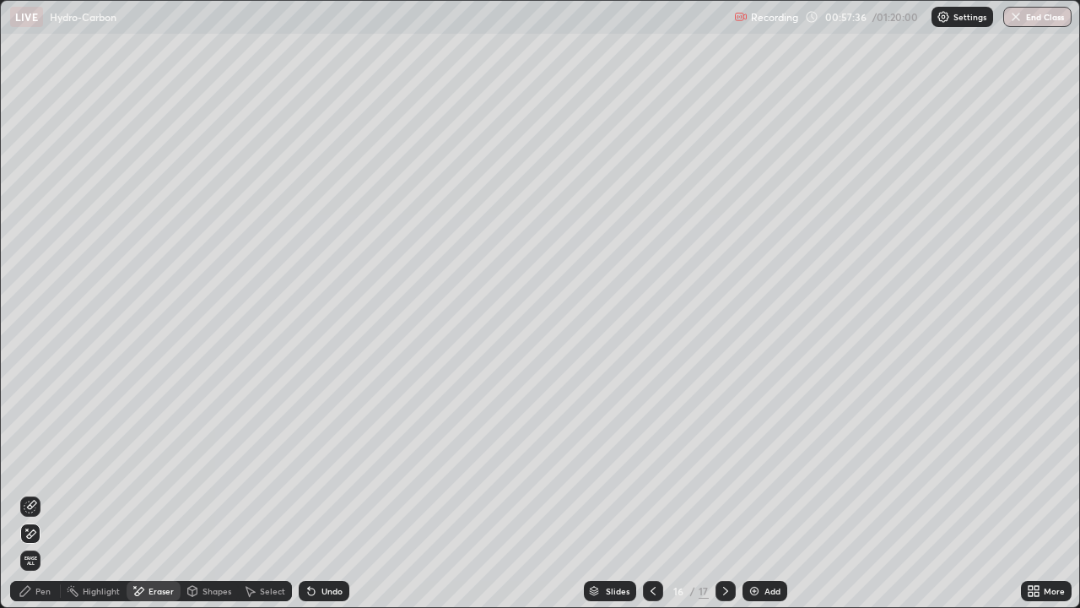
click at [38, 493] on div "Pen" at bounding box center [35, 591] width 51 height 20
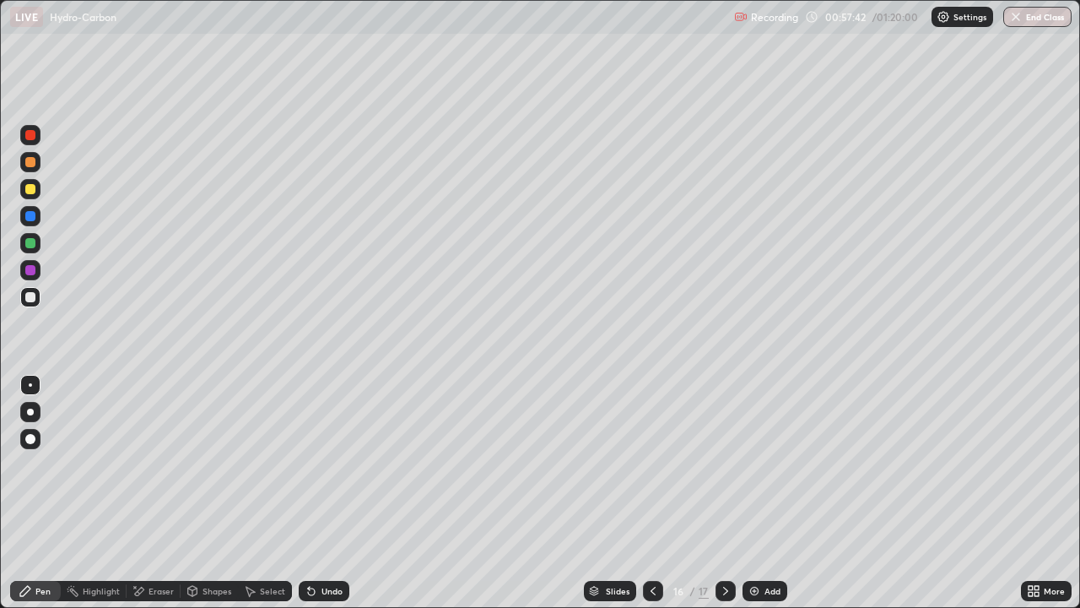
click at [442, 493] on div "Slides 16 / 17 Add" at bounding box center [685, 591] width 672 height 34
click at [765, 493] on div "Add" at bounding box center [773, 591] width 16 height 8
click at [724, 493] on icon at bounding box center [726, 591] width 14 height 14
click at [154, 493] on div "Eraser" at bounding box center [161, 591] width 25 height 8
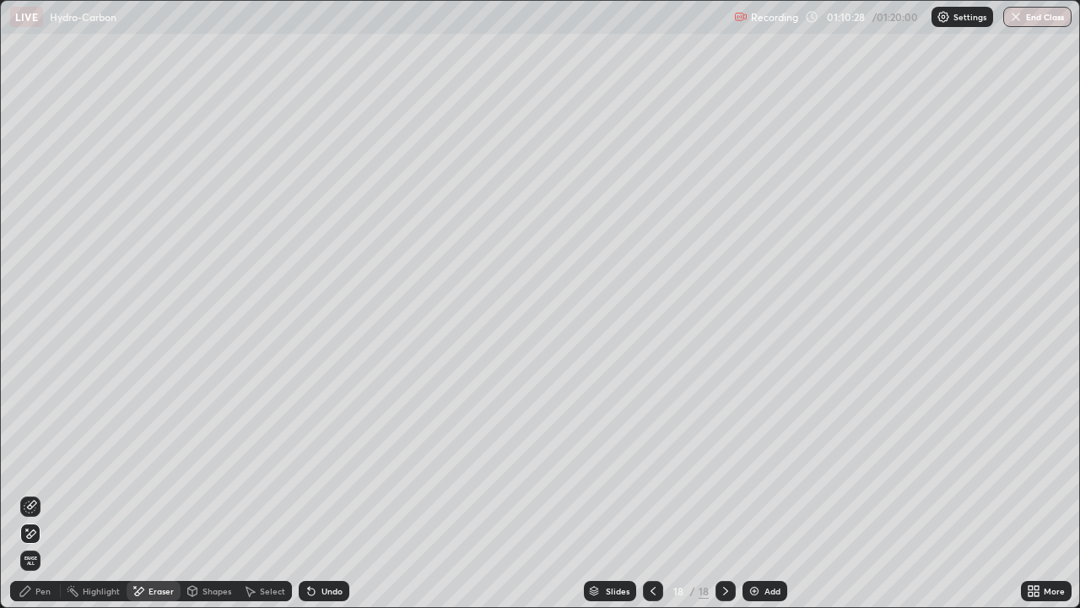
click at [35, 493] on div "Pen" at bounding box center [42, 591] width 15 height 8
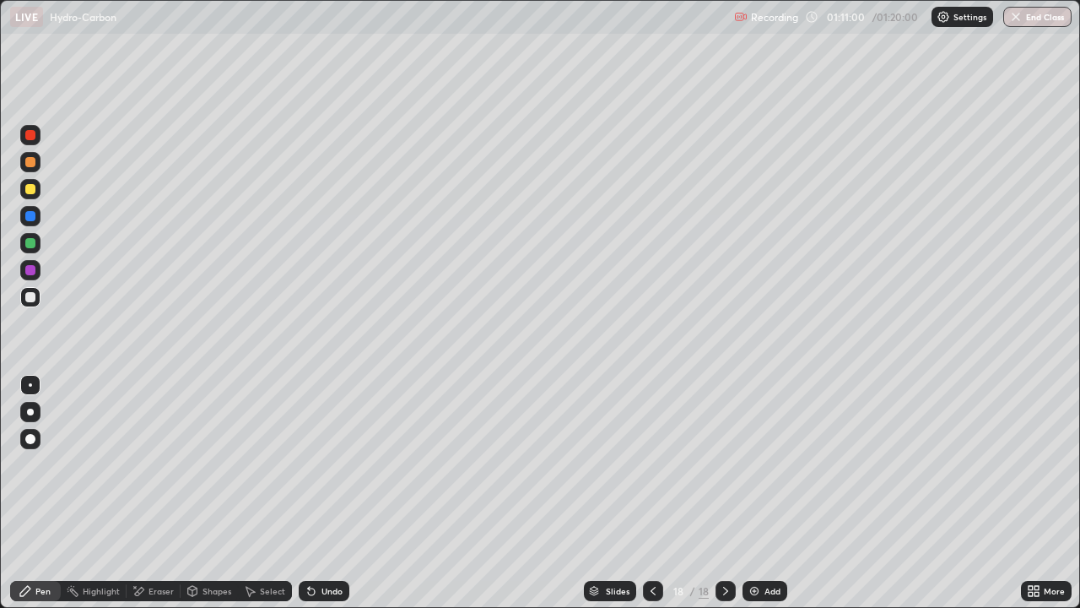
click at [149, 493] on div "Eraser" at bounding box center [161, 591] width 25 height 8
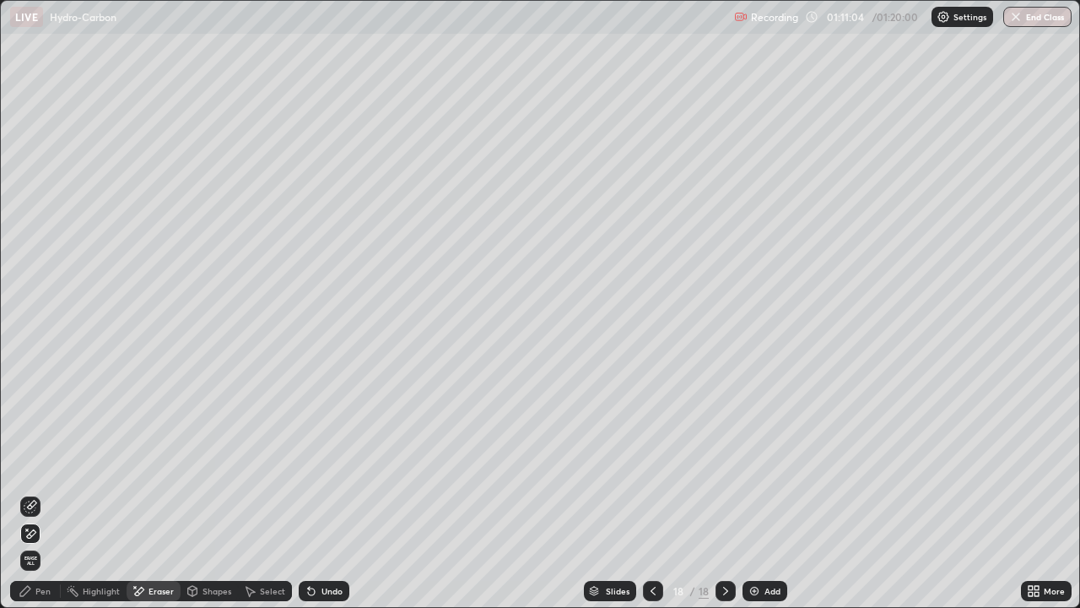
click at [35, 493] on div "Pen" at bounding box center [35, 591] width 51 height 20
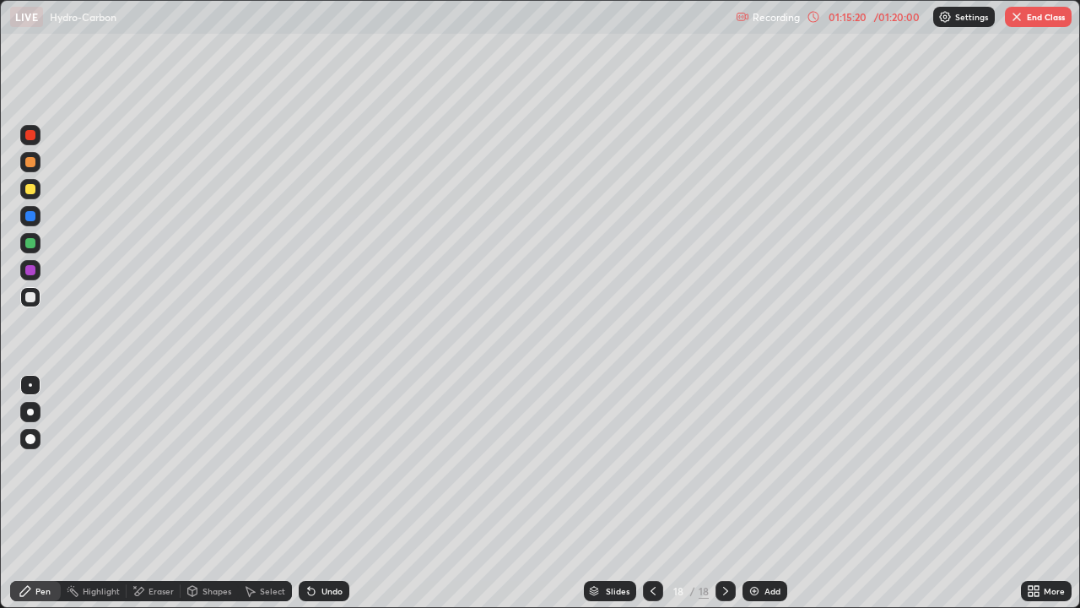
click at [871, 15] on div "/ 01:20:00" at bounding box center [897, 17] width 52 height 10
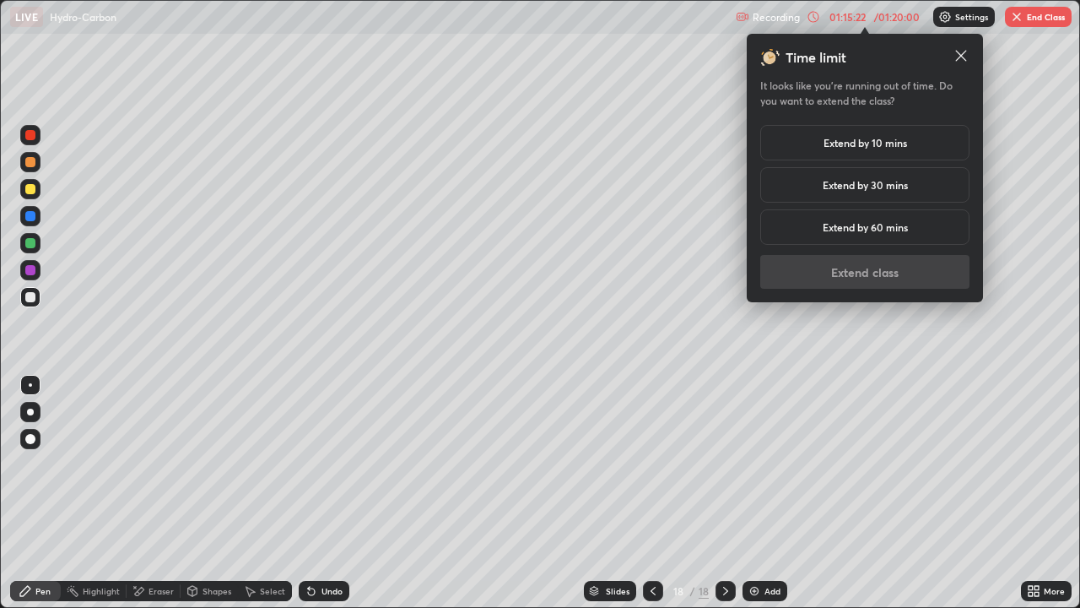
click at [879, 140] on h5 "Extend by 10 mins" at bounding box center [866, 142] width 84 height 15
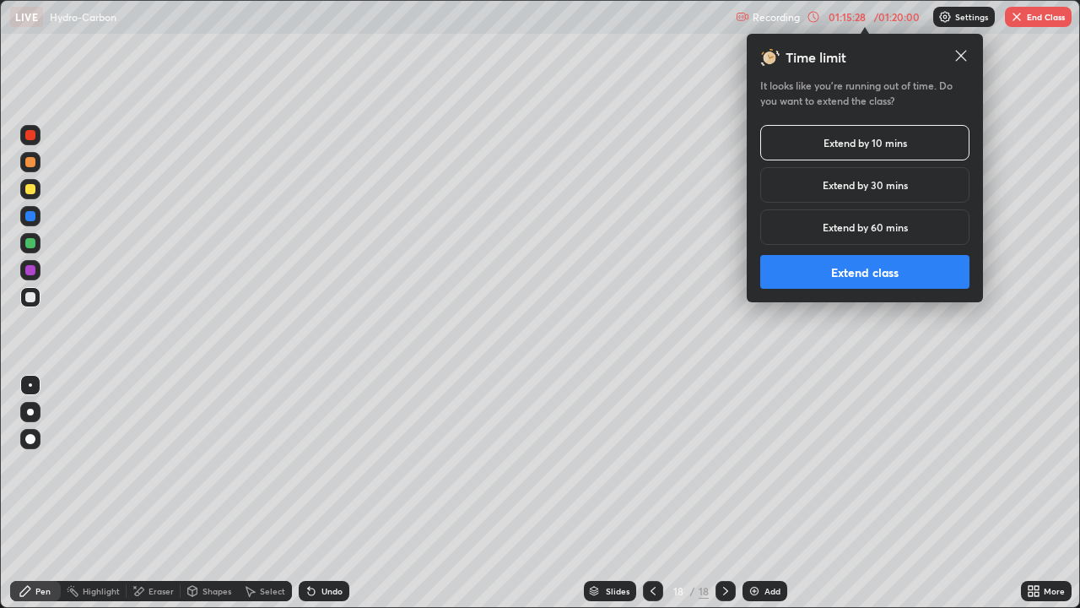
click at [831, 268] on button "Extend class" at bounding box center [864, 272] width 209 height 34
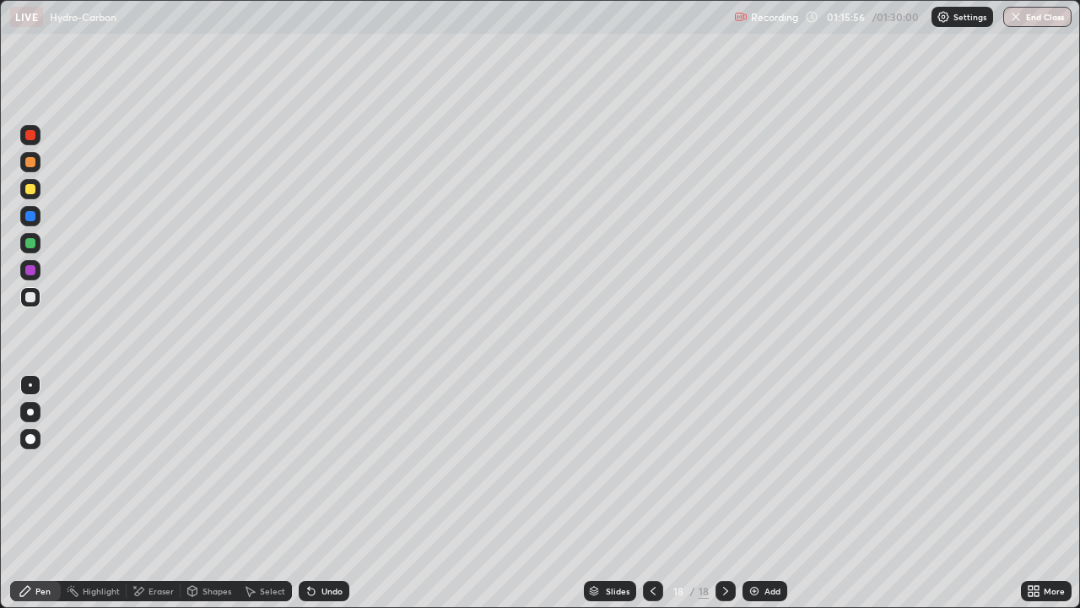
click at [768, 493] on div "Add" at bounding box center [765, 591] width 45 height 20
click at [733, 493] on div at bounding box center [726, 591] width 20 height 20
click at [765, 493] on div "Add" at bounding box center [773, 591] width 16 height 8
click at [154, 493] on div "Eraser" at bounding box center [161, 591] width 25 height 8
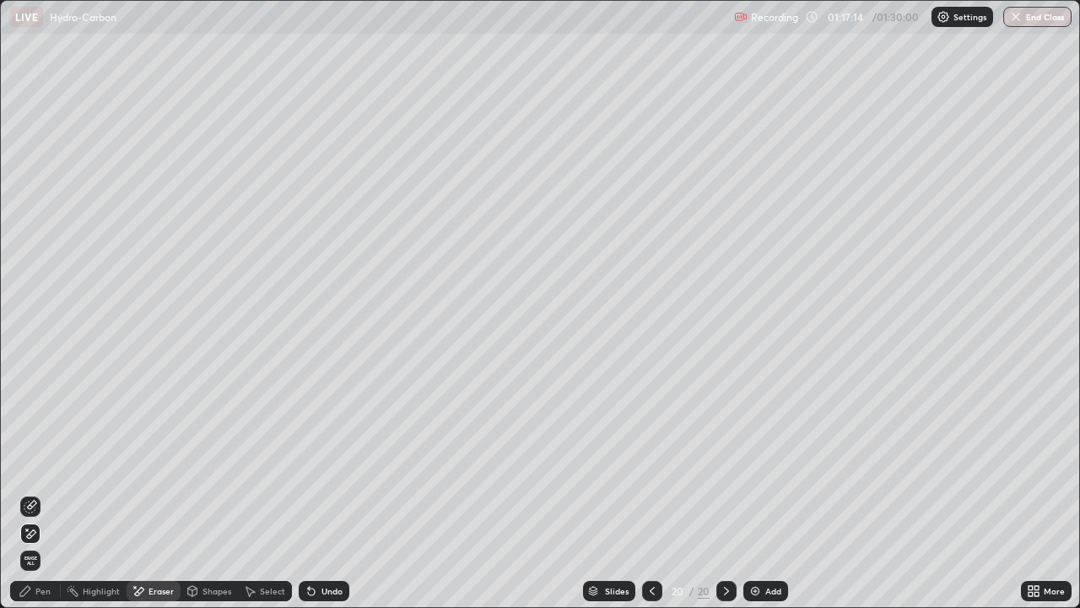
click at [43, 493] on div "Pen" at bounding box center [42, 591] width 15 height 8
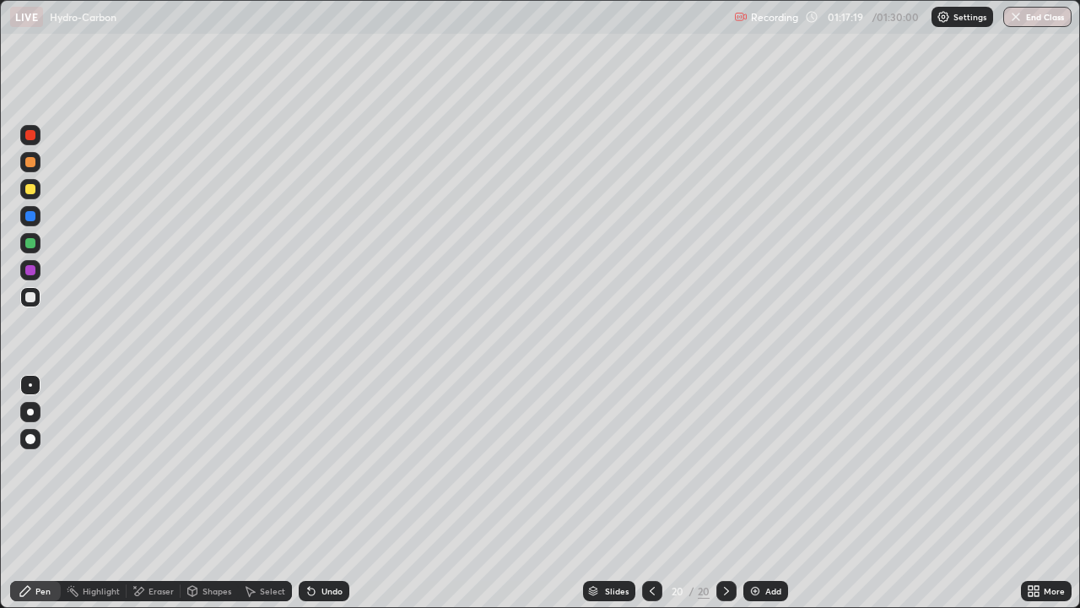
click at [154, 493] on div "Eraser" at bounding box center [161, 591] width 25 height 8
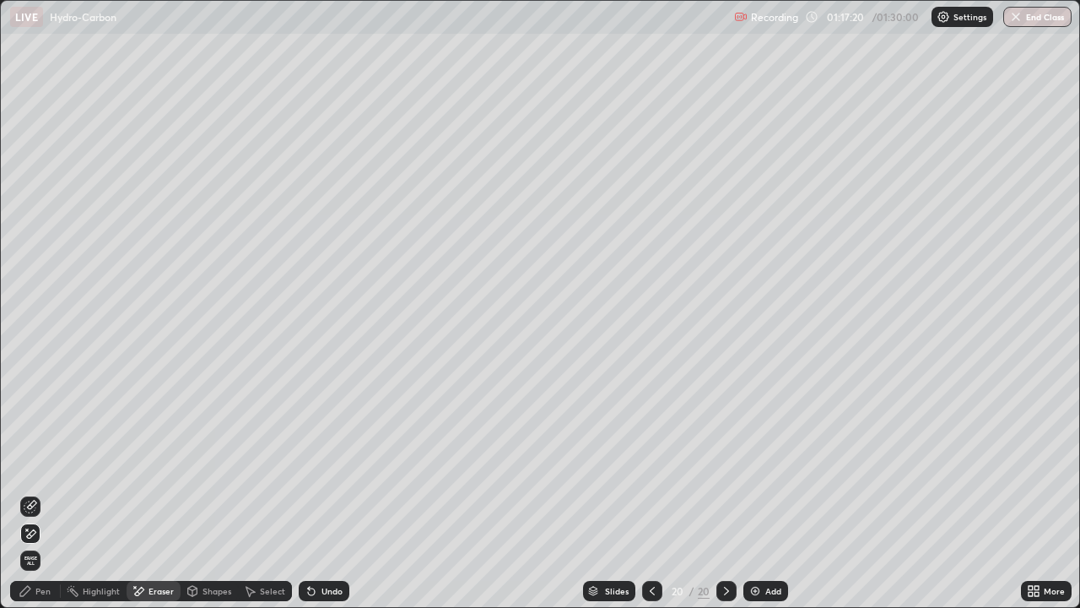
click at [27, 493] on icon at bounding box center [26, 591] width 14 height 14
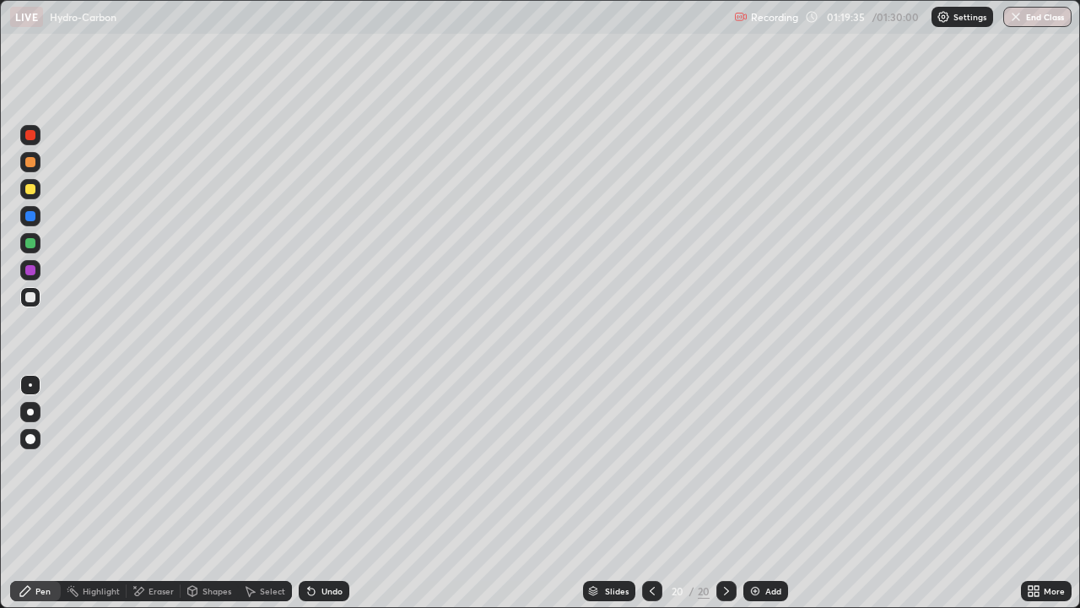
click at [760, 493] on div "Add" at bounding box center [766, 591] width 45 height 20
click at [653, 493] on icon at bounding box center [653, 591] width 14 height 14
click at [723, 493] on div at bounding box center [726, 591] width 20 height 20
click at [1022, 24] on button "End Class" at bounding box center [1038, 17] width 67 height 20
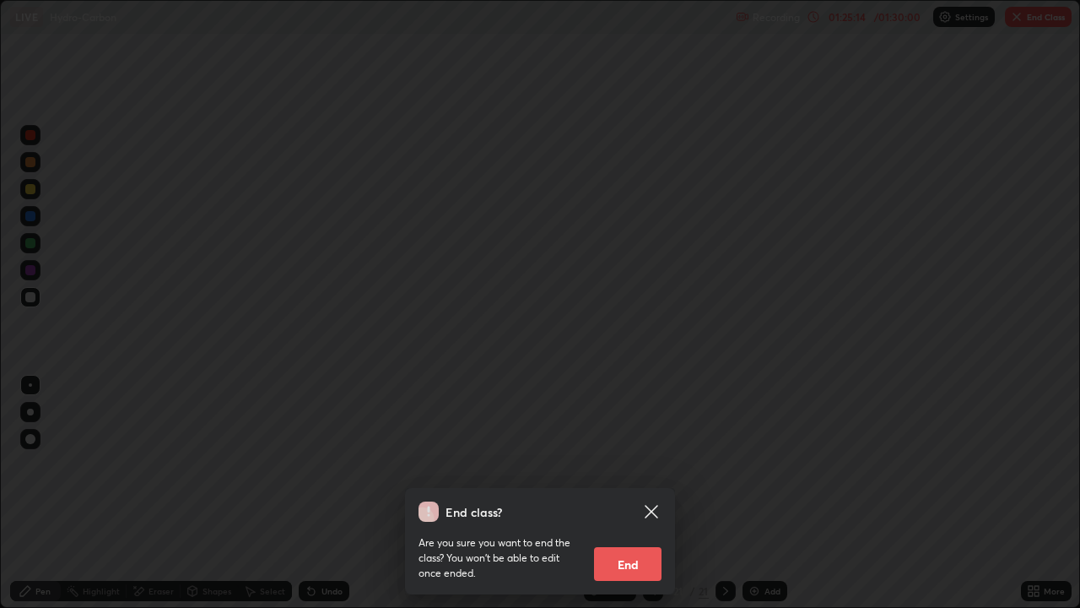
click at [630, 493] on button "End" at bounding box center [628, 564] width 68 height 34
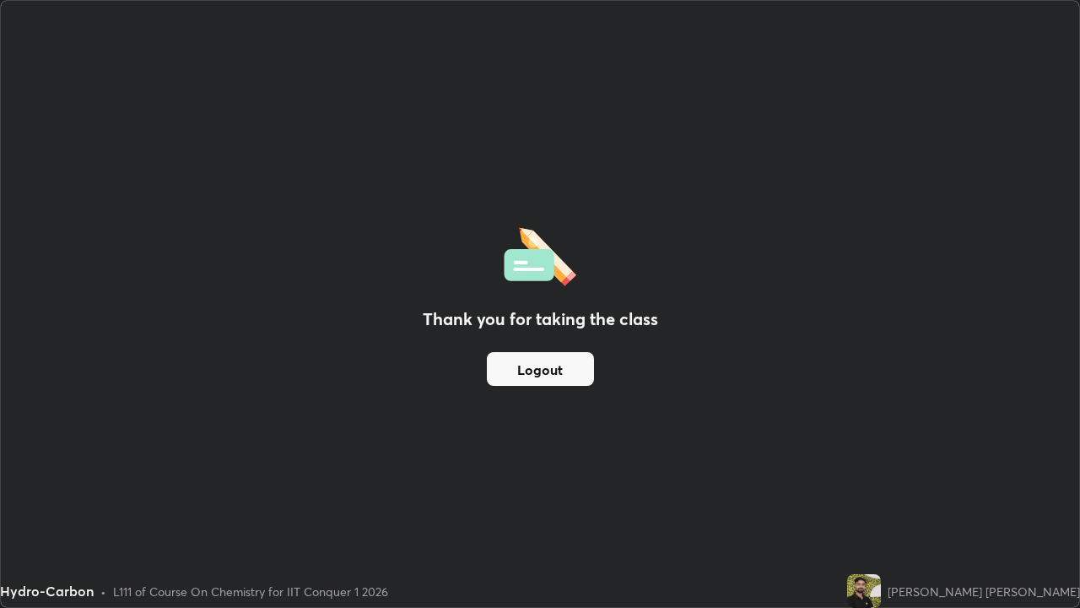
click at [552, 376] on button "Logout" at bounding box center [540, 369] width 107 height 34
click at [554, 380] on button "Logout" at bounding box center [540, 369] width 107 height 34
